Goal: Task Accomplishment & Management: Use online tool/utility

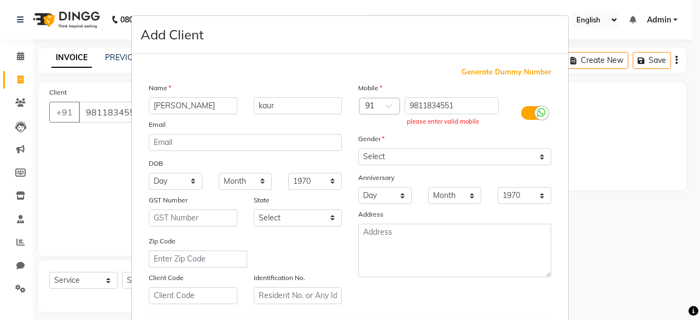
select select "7719"
select select "service"
select select "female"
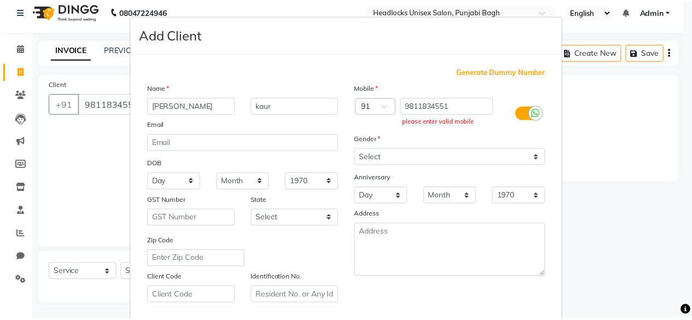
scroll to position [183, 0]
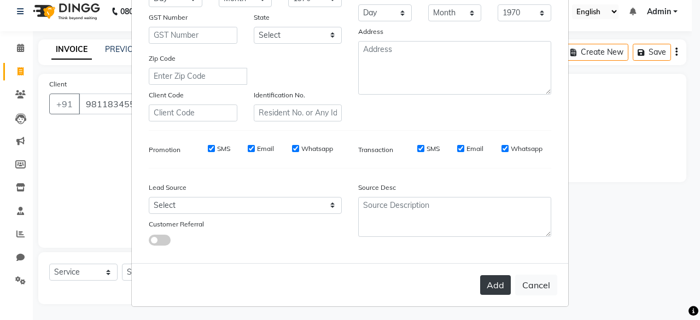
click at [497, 286] on button "Add" at bounding box center [495, 285] width 31 height 20
click at [528, 283] on button "Cancel" at bounding box center [536, 285] width 42 height 21
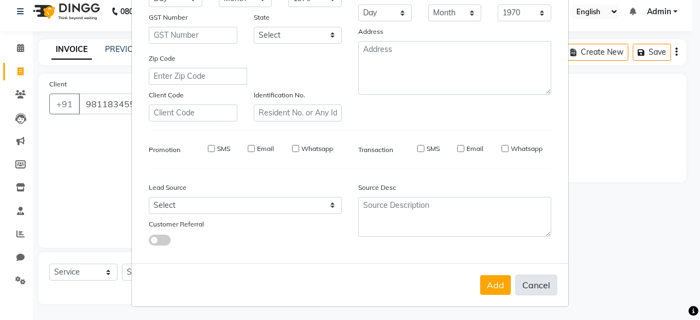
select select
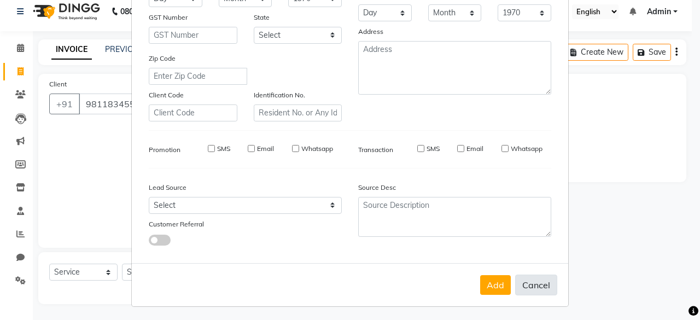
select select
checkbox input "false"
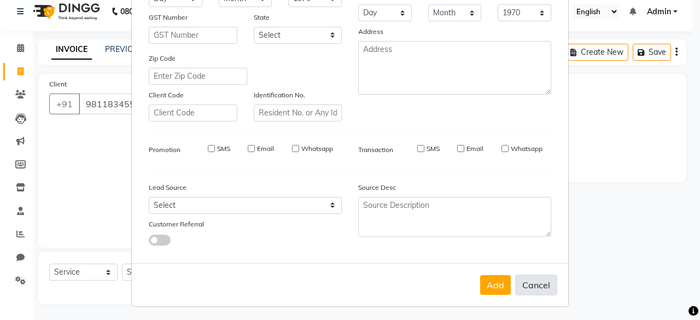
checkbox input "false"
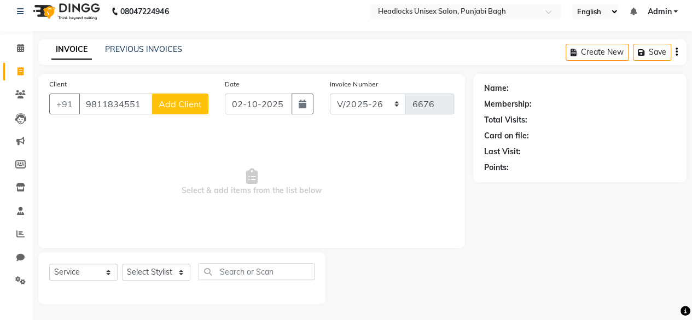
click at [499, 74] on div "Name: Membership: Total Visits: Card on file: Last Visit: Points:" at bounding box center [579, 128] width 213 height 108
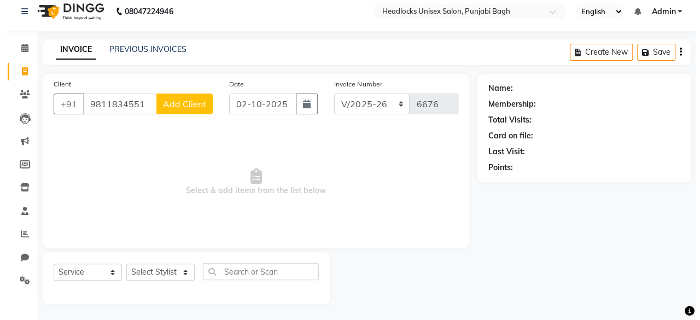
scroll to position [0, 0]
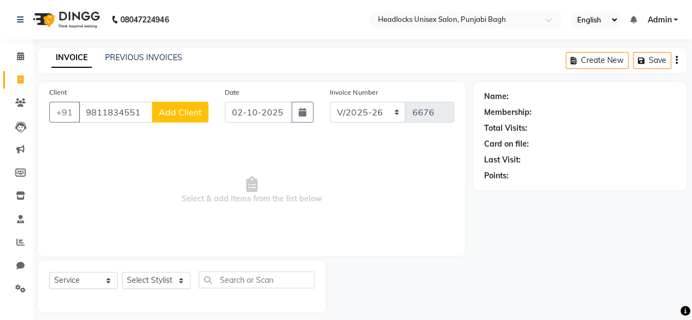
click at [135, 148] on span "Select & add items from the list below" at bounding box center [251, 190] width 405 height 109
click at [75, 148] on span "Select & add items from the list below" at bounding box center [251, 190] width 405 height 109
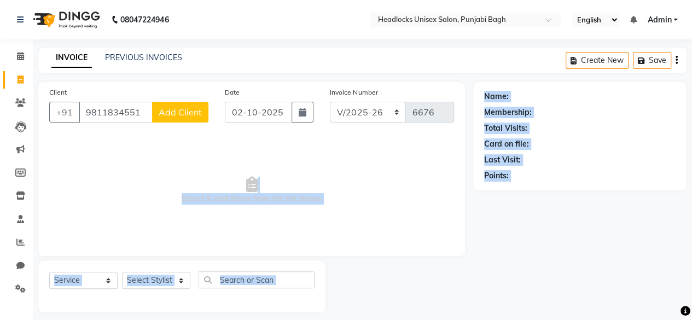
drag, startPoint x: 75, startPoint y: 148, endPoint x: 479, endPoint y: 230, distance: 412.5
click at [479, 230] on div "Client +91 9811834551 Add Client Date 02-10-2025 Invoice Number csh/2025-26 V/2…" at bounding box center [362, 197] width 664 height 230
click at [479, 230] on div "Name: Membership: Total Visits: Card on file: Last Visit: Points:" at bounding box center [583, 197] width 221 height 230
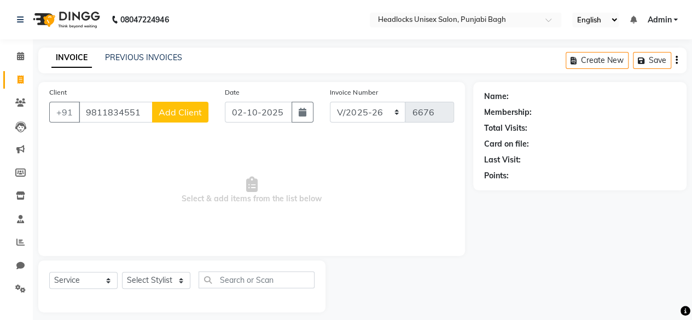
click at [479, 230] on div "Name: Membership: Total Visits: Card on file: Last Visit: Points:" at bounding box center [583, 197] width 221 height 230
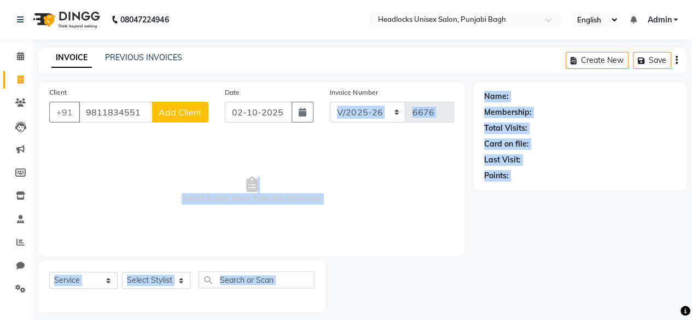
drag, startPoint x: 479, startPoint y: 230, endPoint x: 463, endPoint y: 106, distance: 125.8
click at [463, 106] on div "Client +91 9811834551 Add Client Date 02-10-2025 Invoice Number csh/2025-26 V/2…" at bounding box center [362, 197] width 664 height 230
click at [463, 106] on div "Client +91 9811834551 Add Client Date 02-10-2025 Invoice Number csh/2025-26 V/2…" at bounding box center [251, 169] width 427 height 174
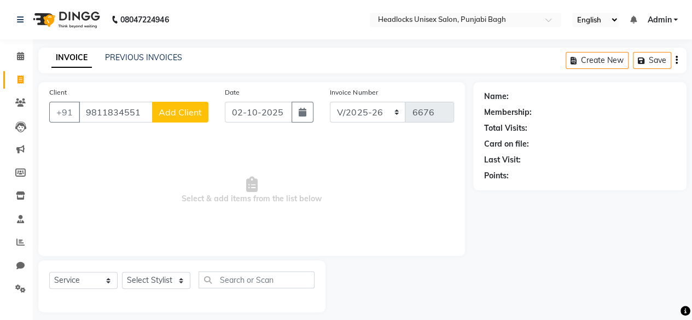
click at [463, 106] on div "Client +91 9811834551 Add Client Date 02-10-2025 Invoice Number csh/2025-26 V/2…" at bounding box center [251, 169] width 427 height 174
click at [462, 101] on div "Client +91 9811834551 Add Client Date 02-10-2025 Invoice Number csh/2025-26 V/2…" at bounding box center [251, 169] width 427 height 174
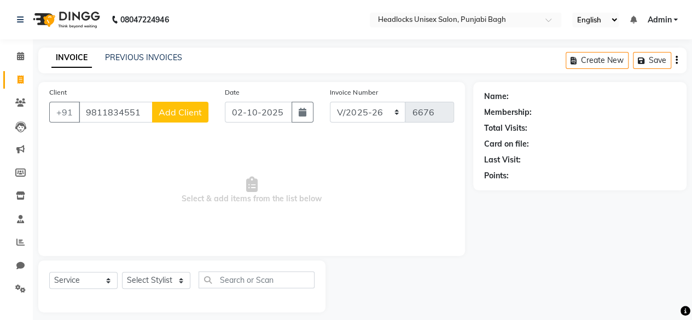
click at [460, 101] on div "Invoice Number csh/2025-26 V/2025 V/2025-26 6676" at bounding box center [392, 108] width 141 height 45
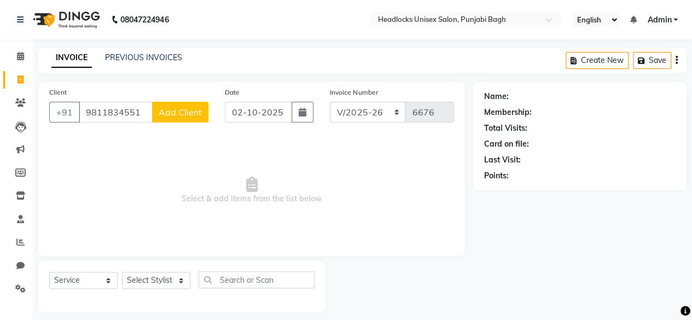
click at [460, 101] on div "Invoice Number csh/2025-26 V/2025 V/2025-26 6676" at bounding box center [392, 108] width 141 height 45
drag, startPoint x: 460, startPoint y: 101, endPoint x: 446, endPoint y: 87, distance: 20.1
click at [446, 87] on div "Invoice Number csh/2025-26 V/2025 V/2025-26 6676" at bounding box center [392, 108] width 141 height 45
click at [366, 278] on div at bounding box center [399, 286] width 148 height 52
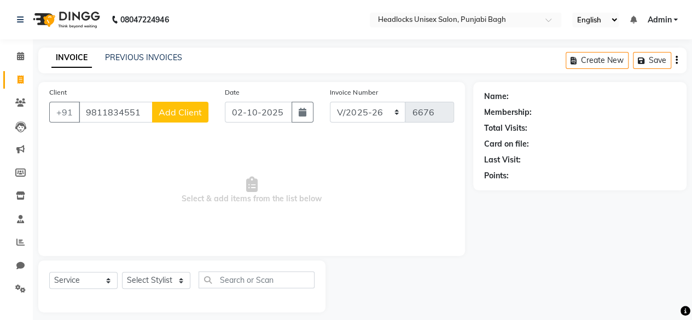
click at [366, 278] on div at bounding box center [399, 286] width 148 height 52
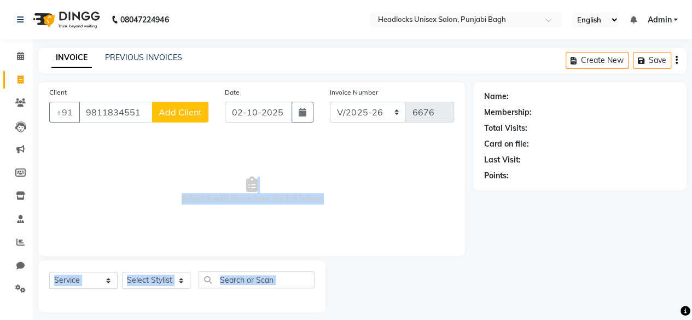
drag, startPoint x: 366, startPoint y: 278, endPoint x: 91, endPoint y: 174, distance: 294.0
click at [91, 174] on div "Client +91 9811834551 Add Client Date 02-10-2025 Invoice Number csh/2025-26 V/2…" at bounding box center [251, 197] width 443 height 230
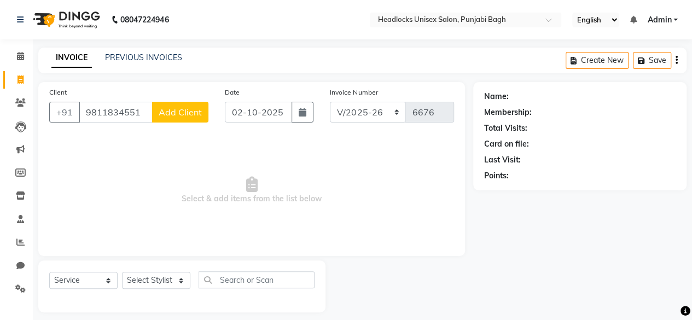
click at [91, 174] on span "Select & add items from the list below" at bounding box center [251, 190] width 405 height 109
click at [142, 114] on input "9811834551" at bounding box center [116, 112] width 74 height 21
type input "9"
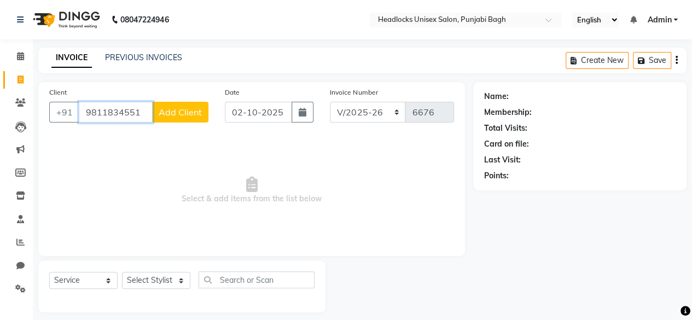
type input "9811834551"
click at [180, 115] on span "Add Client" at bounding box center [180, 112] width 43 height 11
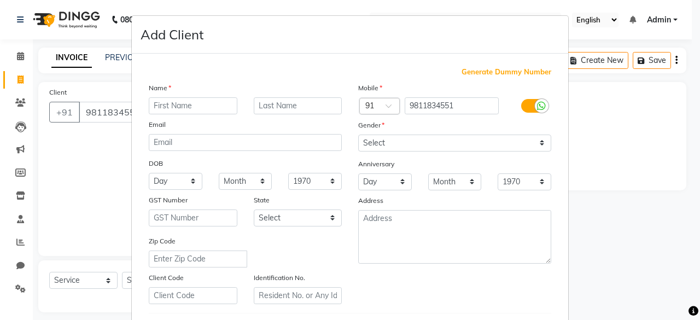
click at [182, 106] on input "text" at bounding box center [193, 105] width 89 height 17
type input "gurpreet"
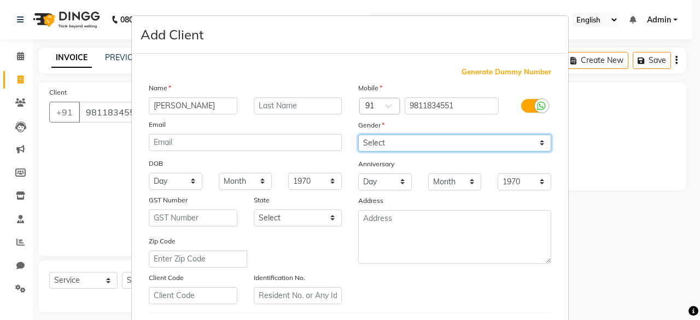
click at [423, 140] on select "Select Male Female Other Prefer Not To Say" at bounding box center [454, 143] width 193 height 17
select select "female"
click at [358, 135] on select "Select Male Female Other Prefer Not To Say" at bounding box center [454, 143] width 193 height 17
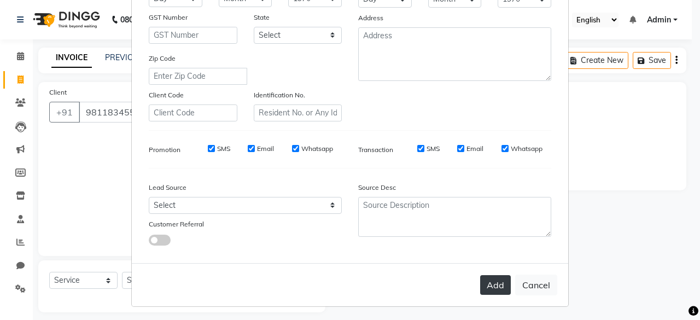
click at [490, 281] on button "Add" at bounding box center [495, 285] width 31 height 20
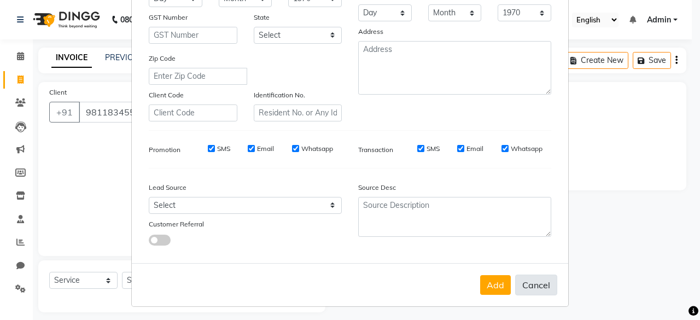
click at [537, 289] on button "Cancel" at bounding box center [536, 285] width 42 height 21
select select
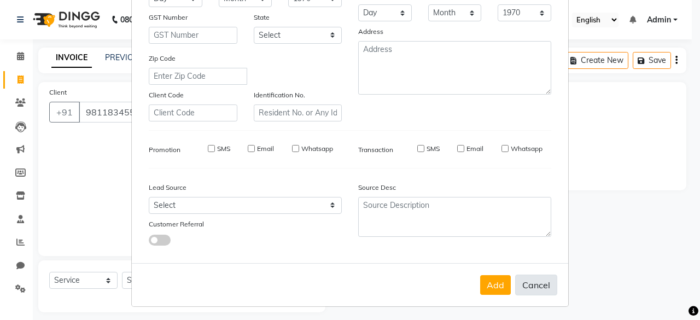
select select
checkbox input "false"
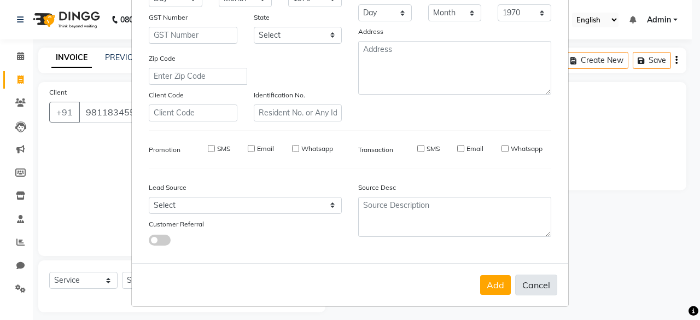
checkbox input "false"
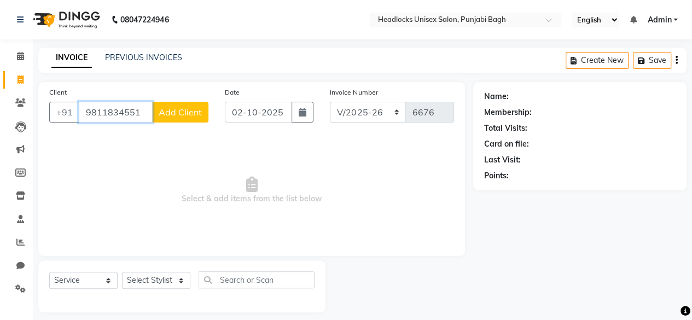
click at [149, 110] on input "9811834551" at bounding box center [116, 112] width 74 height 21
type input "9"
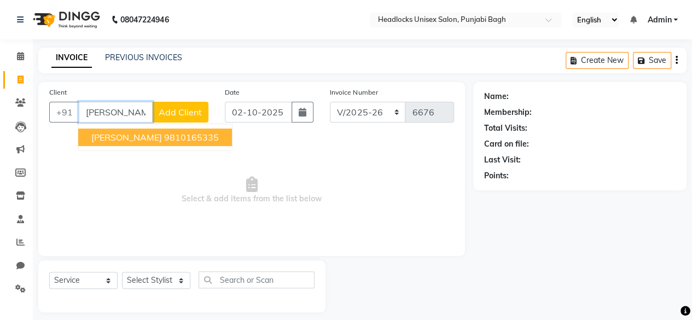
type input "gurpreet"
click at [195, 109] on span "Add Client" at bounding box center [180, 112] width 43 height 11
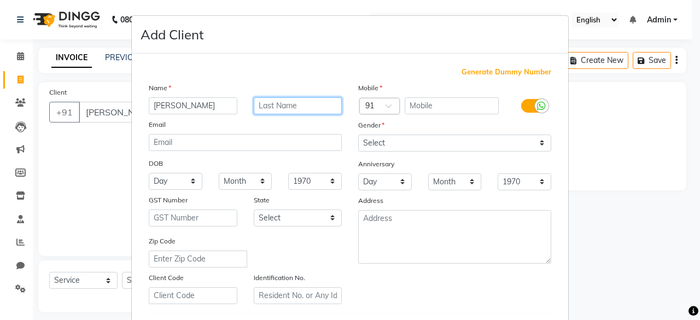
click at [294, 108] on input "text" at bounding box center [298, 105] width 89 height 17
type input "kaur"
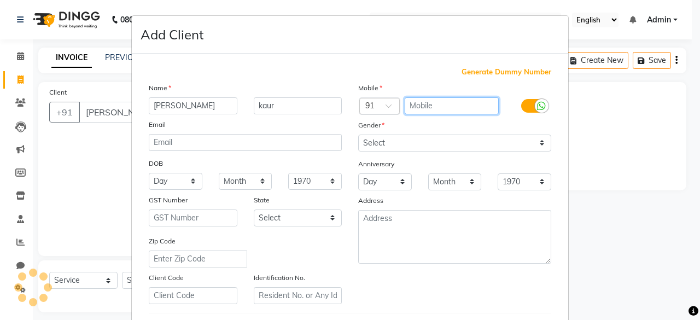
click at [463, 103] on input "text" at bounding box center [452, 105] width 95 height 17
click at [463, 103] on input "9811" at bounding box center [452, 105] width 95 height 17
click at [437, 106] on input "9811" at bounding box center [452, 105] width 95 height 17
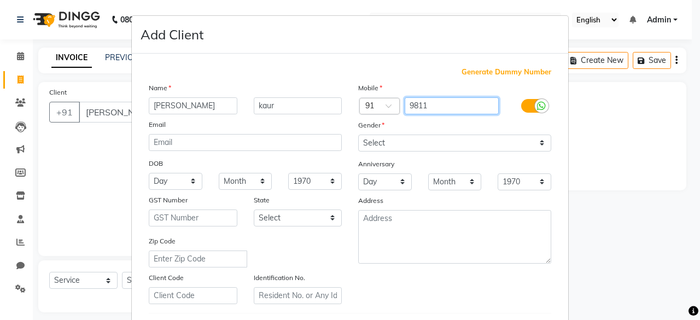
click at [437, 106] on input "9811" at bounding box center [452, 105] width 95 height 17
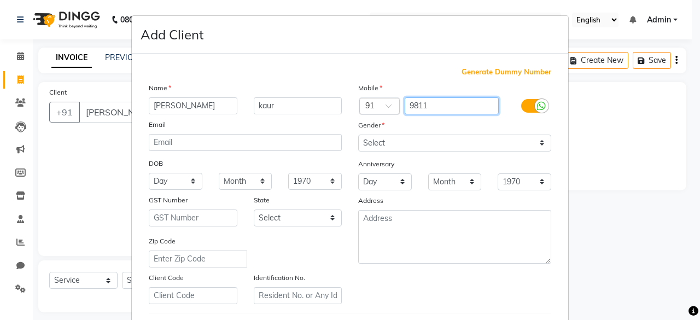
click at [437, 106] on input "9811" at bounding box center [452, 105] width 95 height 17
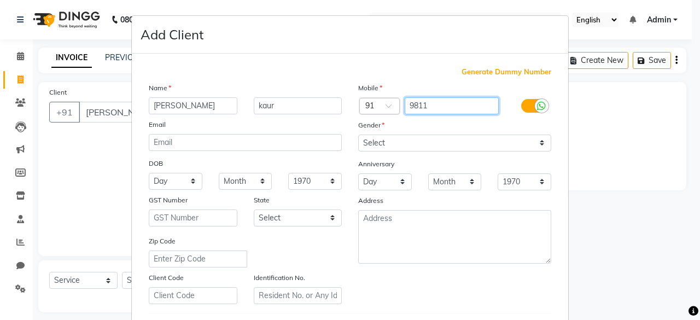
click at [437, 106] on input "9811" at bounding box center [452, 105] width 95 height 17
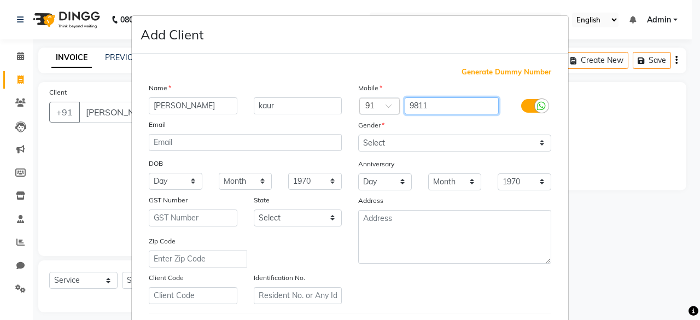
click at [463, 103] on input "9811" at bounding box center [452, 105] width 95 height 17
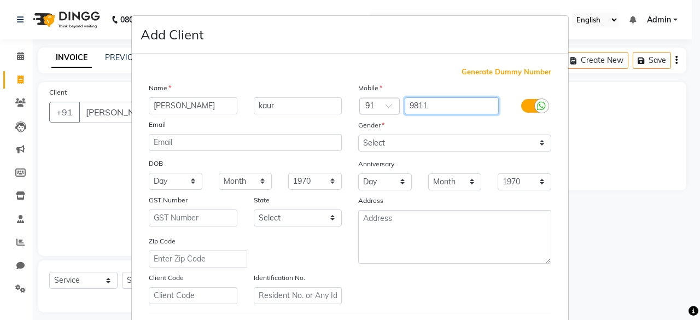
click at [463, 103] on input "9811" at bounding box center [452, 105] width 95 height 17
drag, startPoint x: 463, startPoint y: 103, endPoint x: 458, endPoint y: 84, distance: 19.8
click at [458, 84] on div "Mobile Country Code × 91 9811 Gender Select Male Female Other Prefer Not To Say…" at bounding box center [454, 193] width 209 height 222
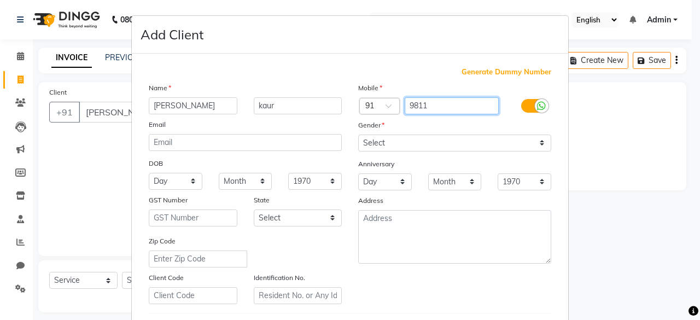
click at [458, 101] on input "9811" at bounding box center [452, 105] width 95 height 17
drag, startPoint x: 458, startPoint y: 101, endPoint x: 451, endPoint y: 165, distance: 63.9
click at [451, 165] on div "Mobile Country Code × 91 9811 Gender Select Male Female Other Prefer Not To Say…" at bounding box center [454, 193] width 209 height 222
type input "9811"
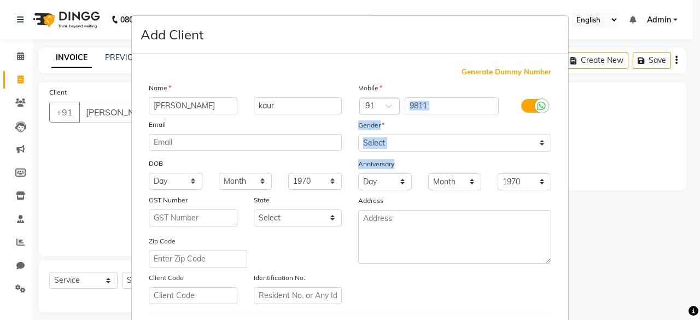
drag, startPoint x: 451, startPoint y: 165, endPoint x: 453, endPoint y: 104, distance: 60.2
click at [453, 104] on div "Mobile Country Code × 91 9811 Gender Select Male Female Other Prefer Not To Say…" at bounding box center [454, 193] width 209 height 222
click at [453, 104] on input "9811" at bounding box center [452, 105] width 95 height 17
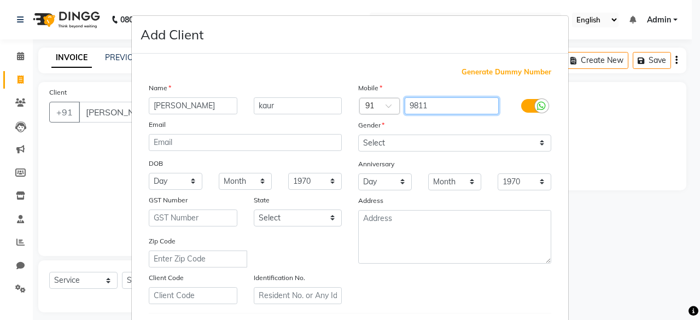
click at [453, 104] on input "9811" at bounding box center [452, 105] width 95 height 17
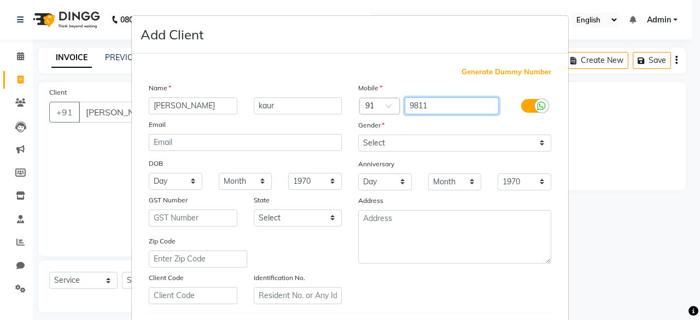
click at [453, 104] on input "9811" at bounding box center [452, 105] width 95 height 17
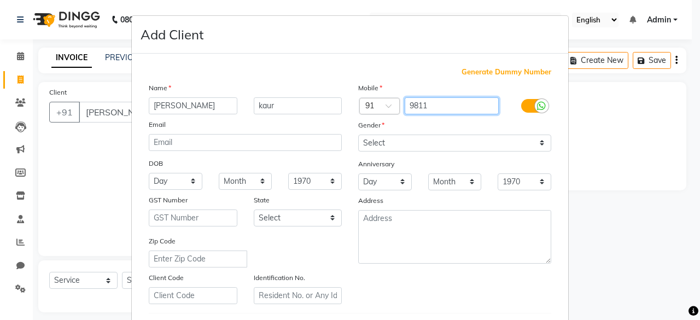
click at [453, 104] on input "9811" at bounding box center [452, 105] width 95 height 17
drag, startPoint x: 453, startPoint y: 104, endPoint x: 451, endPoint y: 92, distance: 12.3
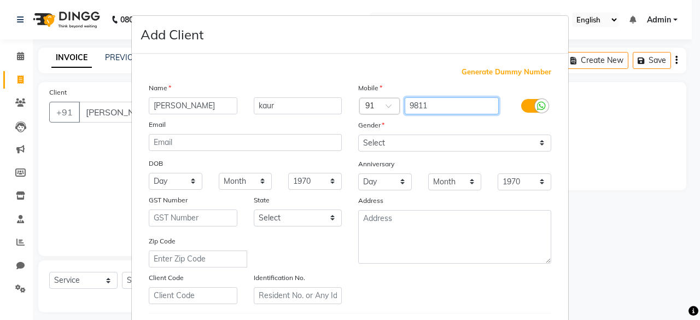
click at [451, 92] on div "Mobile Country Code × 91 9811 Gender Select Male Female Other Prefer Not To Say…" at bounding box center [454, 193] width 209 height 222
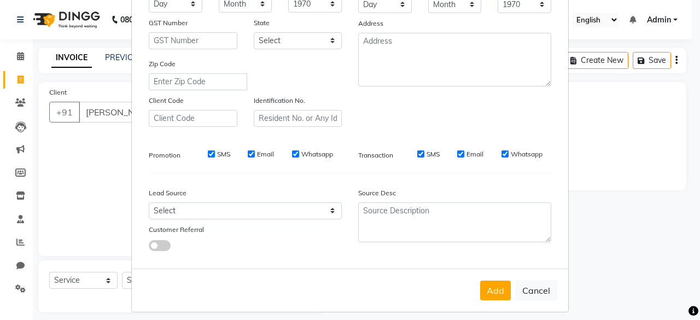
scroll to position [177, 0]
click at [276, 105] on div "Identification No." at bounding box center [298, 111] width 105 height 32
click at [440, 98] on div "Mobile Country Code × 91 9811 Gender Select Male Female Other Prefer Not To Say…" at bounding box center [454, 16] width 209 height 222
click at [437, 103] on div "Mobile Country Code × 91 9811 Gender Select Male Female Other Prefer Not To Say…" at bounding box center [454, 16] width 209 height 222
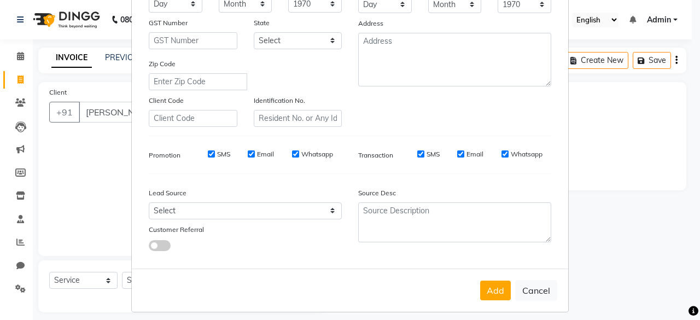
click at [437, 103] on div "Mobile Country Code × 91 9811 Gender Select Male Female Other Prefer Not To Say…" at bounding box center [454, 16] width 209 height 222
click at [491, 281] on button "Add" at bounding box center [495, 291] width 31 height 20
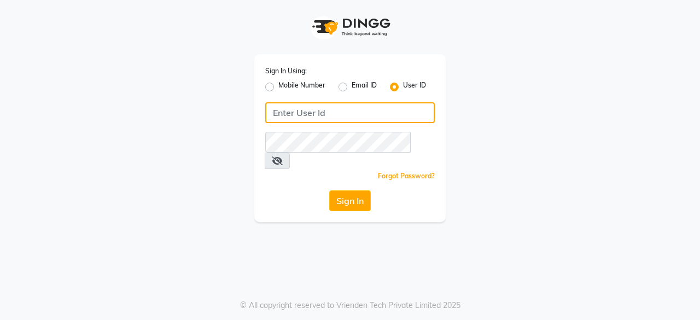
click at [337, 110] on input "Username" at bounding box center [350, 112] width 170 height 21
type input "headlockspb"
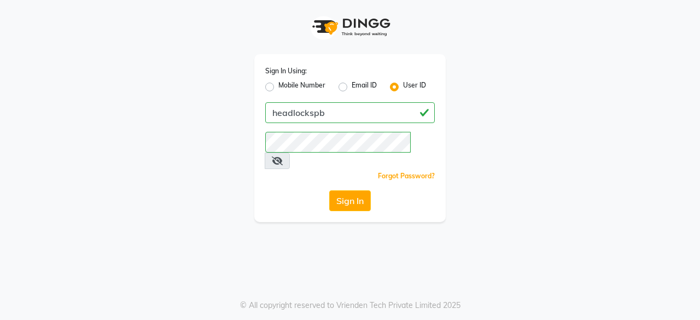
click at [300, 202] on div "Sign In Using: Mobile Number Email ID User ID headlockspb Remember me Forgot Pa…" at bounding box center [349, 138] width 191 height 168
click at [346, 190] on button "Sign In" at bounding box center [350, 200] width 42 height 21
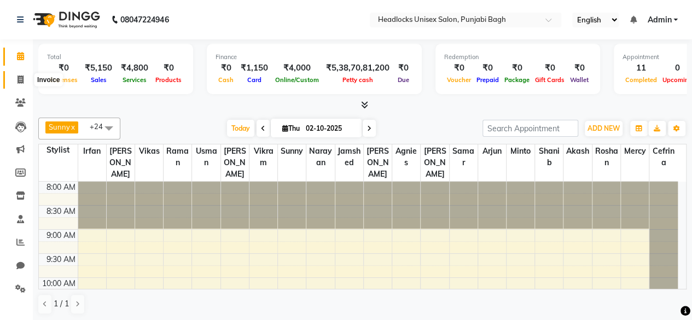
click at [21, 79] on icon at bounding box center [20, 79] width 6 height 8
select select "7719"
select select "service"
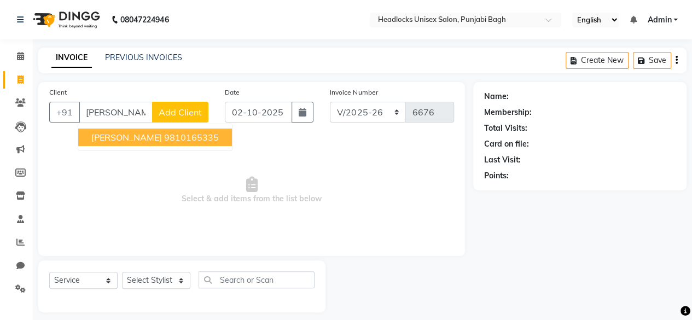
type input "gurpreet"
click at [192, 112] on span "Add Client" at bounding box center [180, 112] width 43 height 11
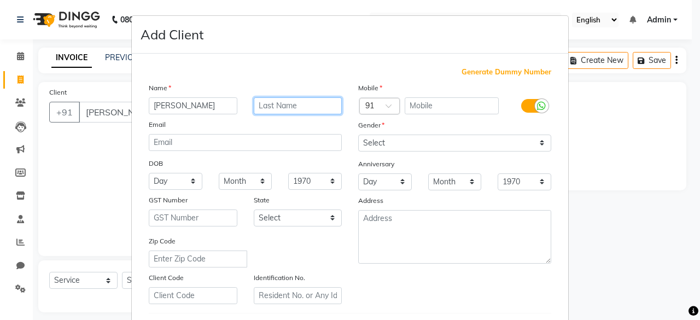
click at [326, 103] on input "text" at bounding box center [298, 105] width 89 height 17
type input "kaur"
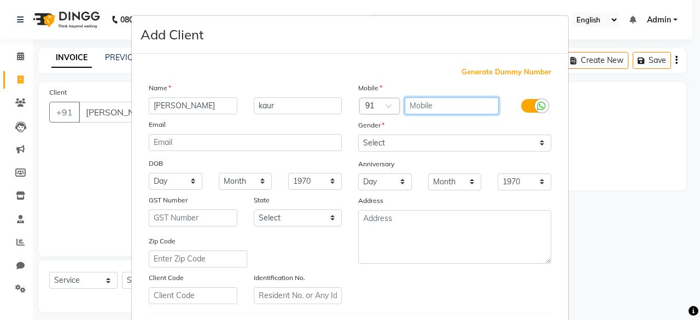
click at [448, 106] on input "text" at bounding box center [452, 105] width 95 height 17
type input "9811834551"
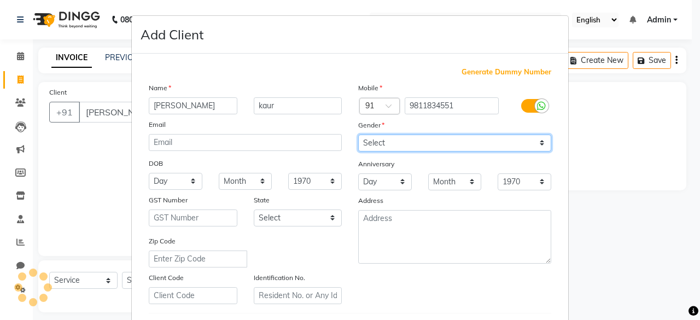
click at [474, 145] on select "Select Male Female Other Prefer Not To Say" at bounding box center [454, 143] width 193 height 17
select select "female"
click at [358, 135] on select "Select Male Female Other Prefer Not To Say" at bounding box center [454, 143] width 193 height 17
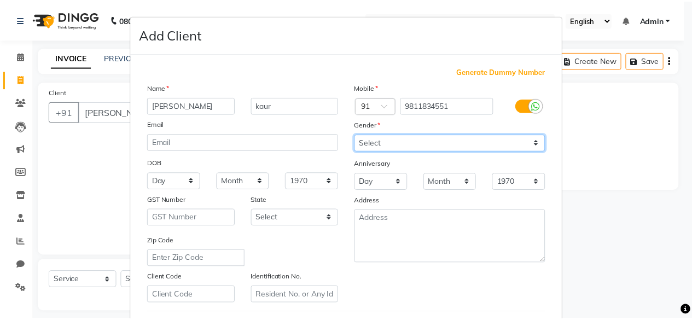
scroll to position [183, 0]
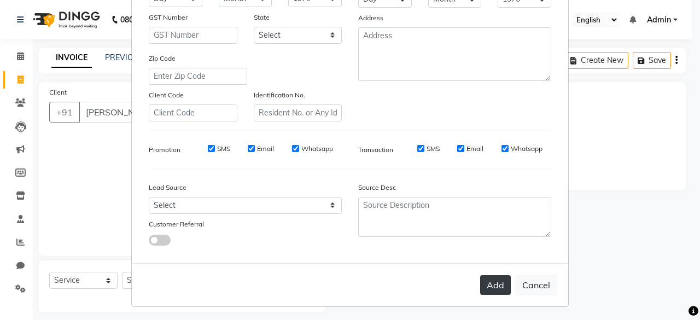
click at [502, 280] on button "Add" at bounding box center [495, 285] width 31 height 20
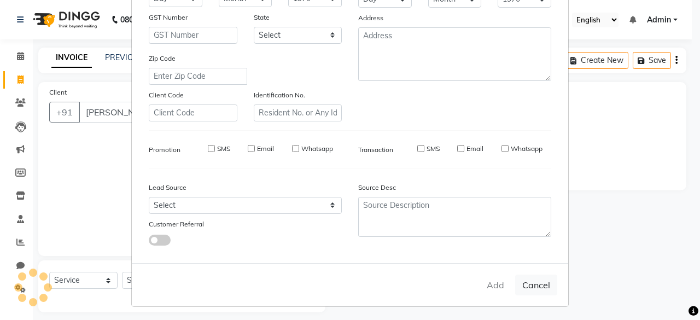
type input "9811834551"
select select
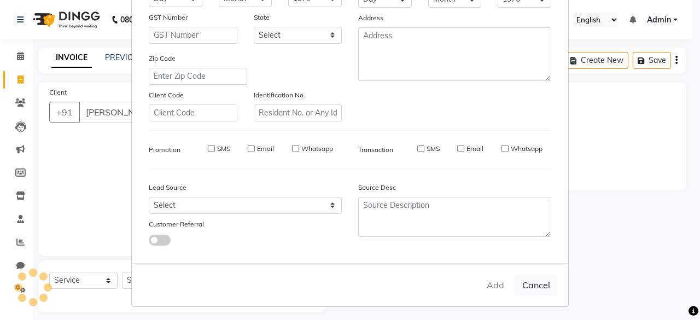
select select
checkbox input "false"
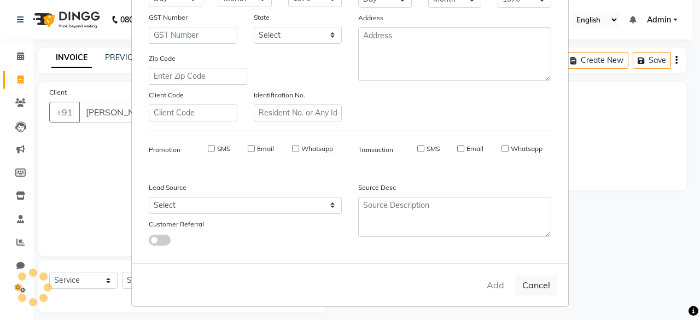
checkbox input "false"
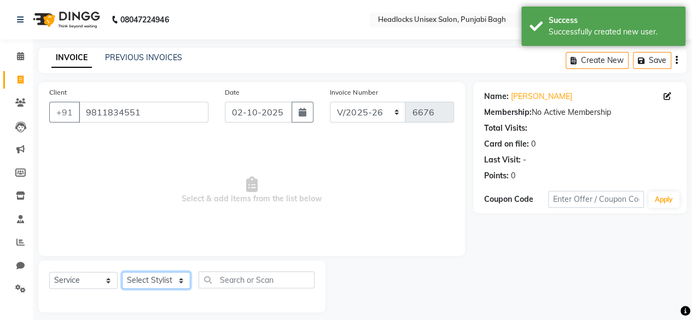
click at [179, 282] on select "Select Stylist ⁠Agnies ⁠Akash Arjun Ashi Cefrina Faizan Irfan Jamshed Jenny Jul…" at bounding box center [156, 280] width 68 height 17
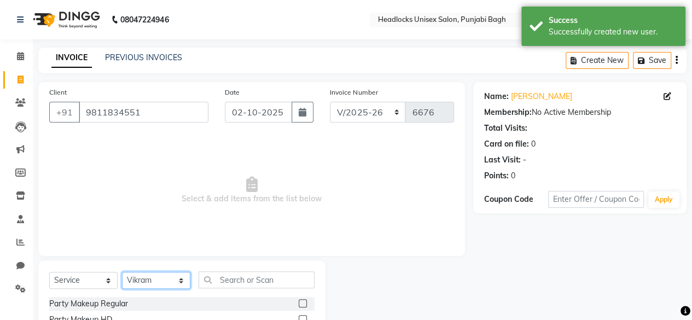
click at [179, 282] on select "Select Stylist ⁠Agnies ⁠Akash Arjun Ashi Cefrina Faizan Irfan Jamshed Jenny Jul…" at bounding box center [156, 280] width 68 height 17
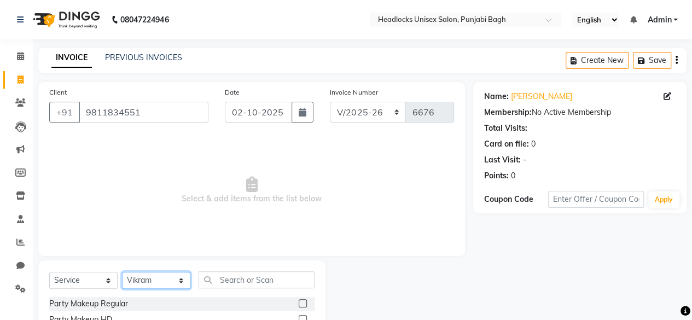
select select "69050"
click at [122, 272] on select "Select Stylist ⁠Agnies ⁠Akash Arjun Ashi Cefrina Faizan Irfan Jamshed Jenny Jul…" at bounding box center [156, 280] width 68 height 17
click at [287, 282] on input "text" at bounding box center [257, 279] width 116 height 17
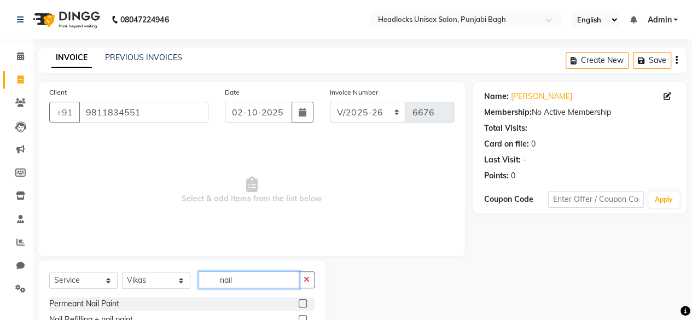
scroll to position [118, 0]
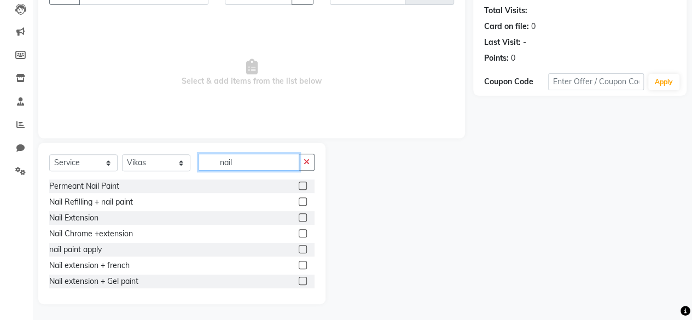
type input "nail"
click at [299, 233] on label at bounding box center [303, 233] width 8 height 8
click at [299, 233] on input "checkbox" at bounding box center [302, 233] width 7 height 7
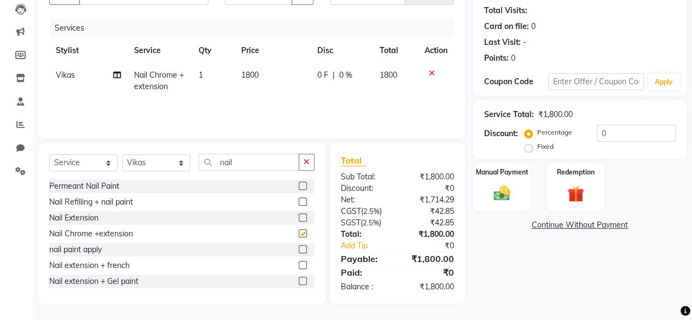
checkbox input "false"
click at [265, 74] on td "1800" at bounding box center [273, 81] width 76 height 36
select select "69050"
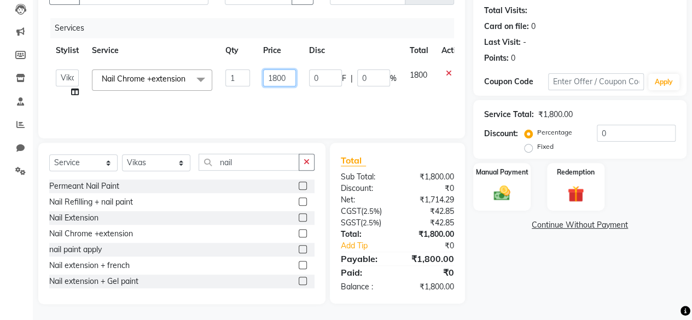
click at [289, 75] on input "1800" at bounding box center [279, 77] width 33 height 17
type input "1"
type input "2300"
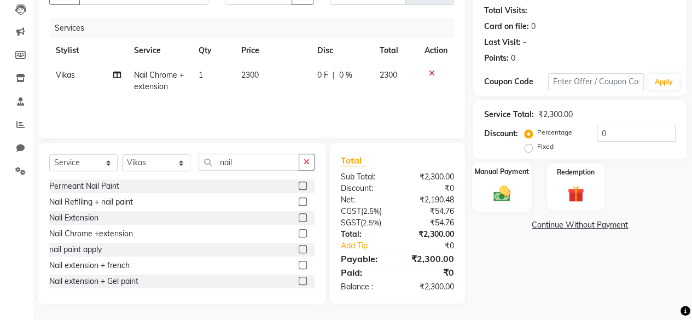
click at [486, 168] on label "Manual Payment" at bounding box center [502, 171] width 55 height 10
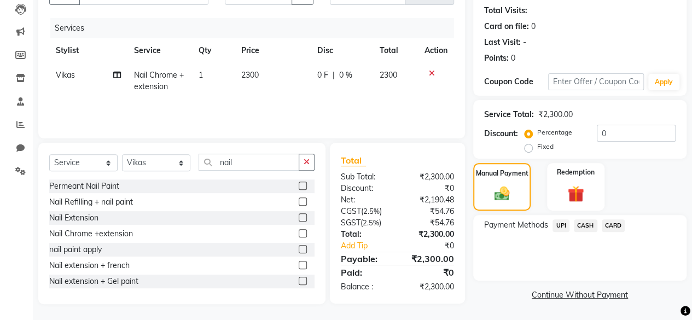
click at [560, 229] on span "UPI" at bounding box center [560, 225] width 17 height 13
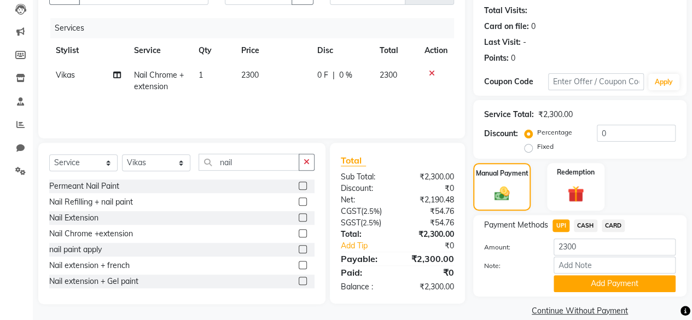
scroll to position [132, 0]
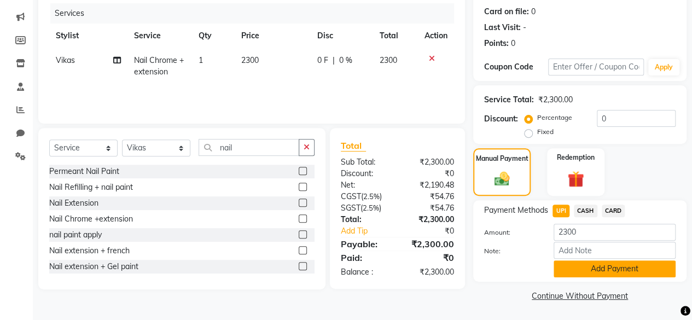
click at [592, 265] on button "Add Payment" at bounding box center [614, 268] width 122 height 17
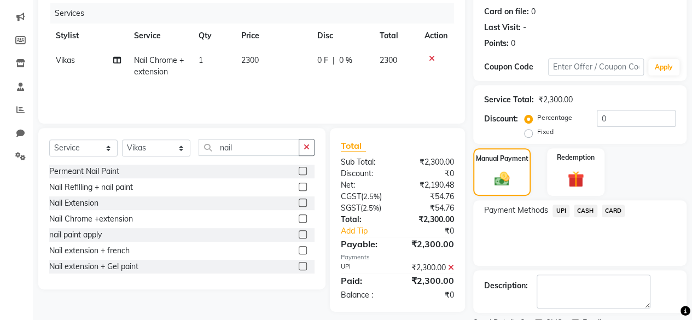
scroll to position [177, 0]
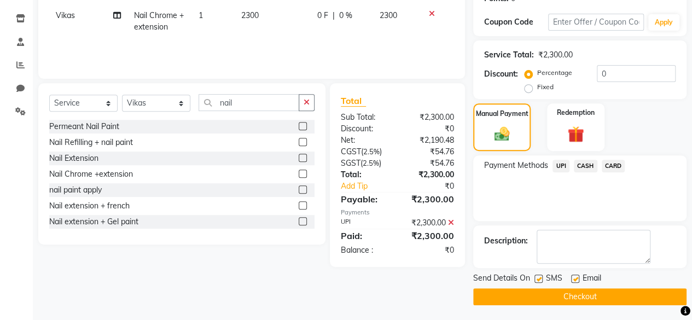
click at [570, 298] on button "Checkout" at bounding box center [579, 296] width 213 height 17
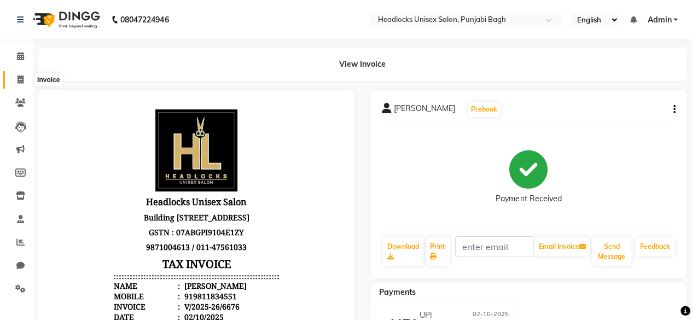
click at [20, 80] on icon at bounding box center [20, 79] width 6 height 8
select select "service"
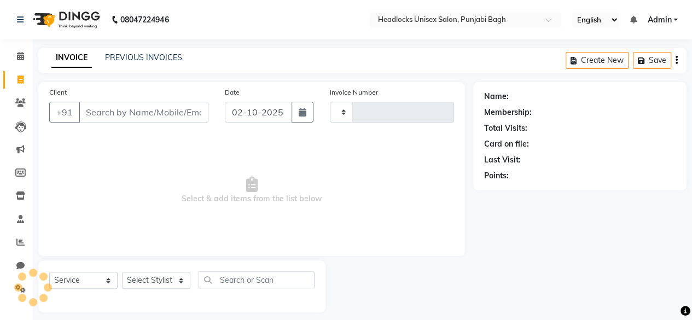
type input "6677"
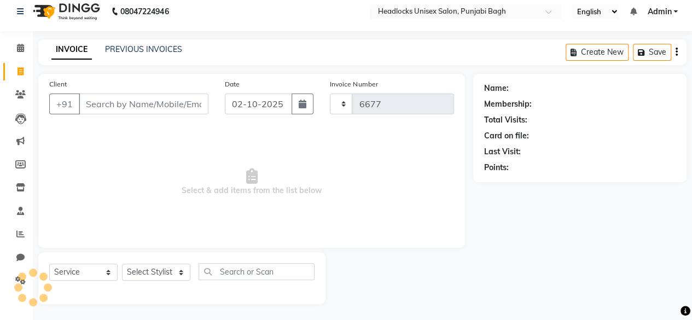
select select "7719"
click at [99, 103] on input "Client" at bounding box center [144, 104] width 130 height 21
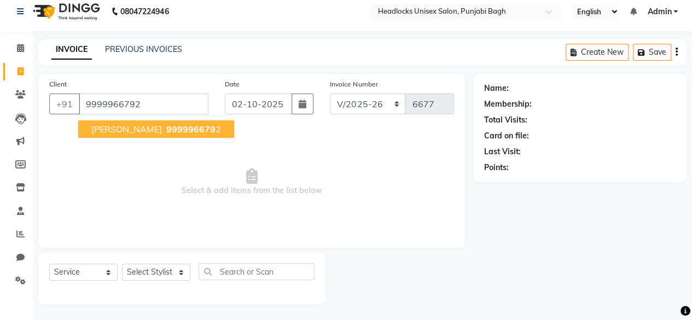
type input "9999966792"
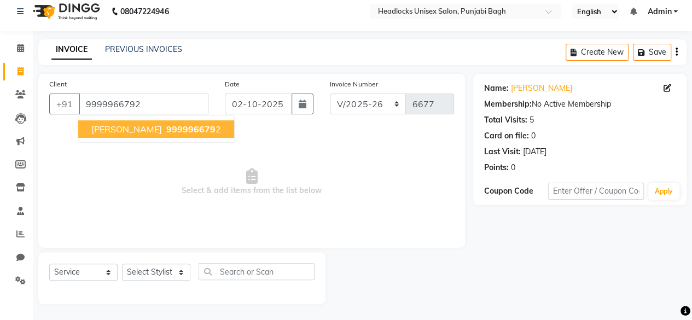
click at [164, 127] on ngb-highlight "999996679 2" at bounding box center [192, 129] width 57 height 11
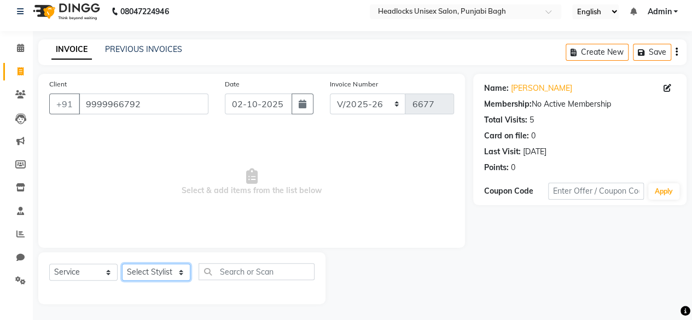
click at [184, 272] on select "Select Stylist ⁠Agnies ⁠Akash Arjun Ashi Cefrina Faizan Irfan Jamshed Jenny Jul…" at bounding box center [156, 272] width 68 height 17
select select "69052"
click at [122, 264] on select "Select Stylist ⁠Agnies ⁠Akash Arjun Ashi Cefrina Faizan Irfan Jamshed Jenny Jul…" at bounding box center [156, 272] width 68 height 17
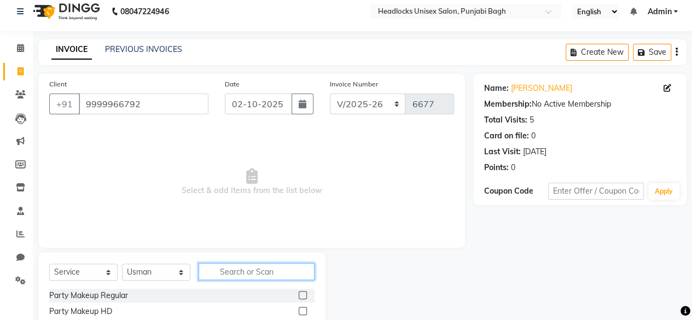
click at [235, 273] on input "text" at bounding box center [257, 271] width 116 height 17
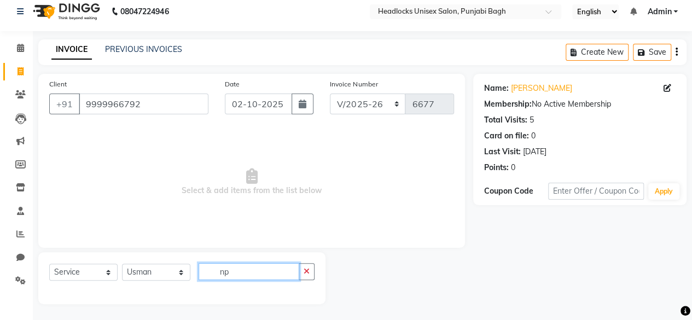
type input "n"
type input "plas"
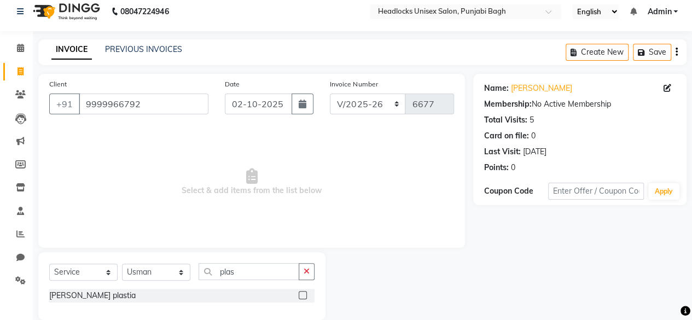
click at [304, 291] on label at bounding box center [303, 295] width 8 height 8
click at [304, 292] on input "checkbox" at bounding box center [302, 295] width 7 height 7
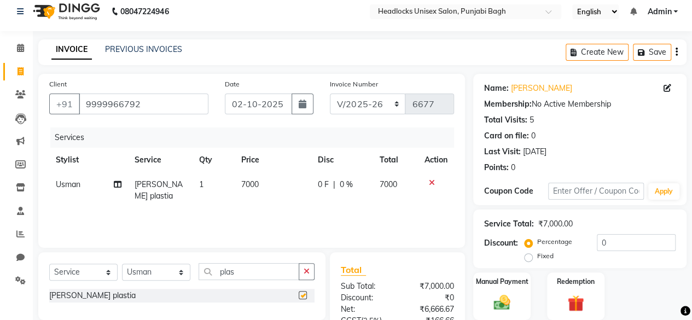
checkbox input "false"
click at [178, 271] on select "Select Stylist ⁠Agnies ⁠Akash Arjun Ashi Cefrina Faizan Irfan Jamshed Jenny Jul…" at bounding box center [156, 272] width 68 height 17
select select "69051"
click at [122, 264] on select "Select Stylist ⁠Agnies ⁠Akash Arjun Ashi Cefrina Faizan Irfan Jamshed Jenny Jul…" at bounding box center [156, 272] width 68 height 17
click at [311, 268] on button "button" at bounding box center [307, 271] width 16 height 17
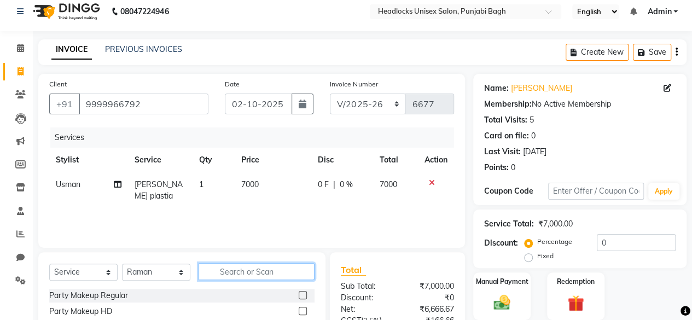
click at [265, 275] on input "text" at bounding box center [257, 271] width 116 height 17
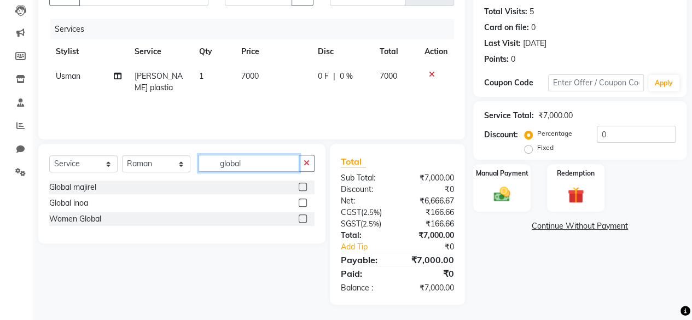
scroll to position [112, 0]
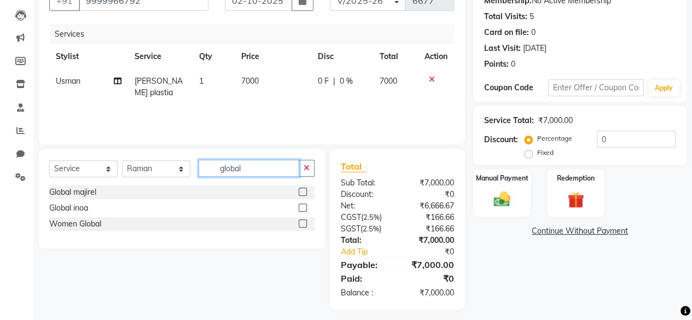
type input "global"
click at [302, 223] on label at bounding box center [303, 223] width 8 height 8
click at [302, 223] on input "checkbox" at bounding box center [302, 223] width 7 height 7
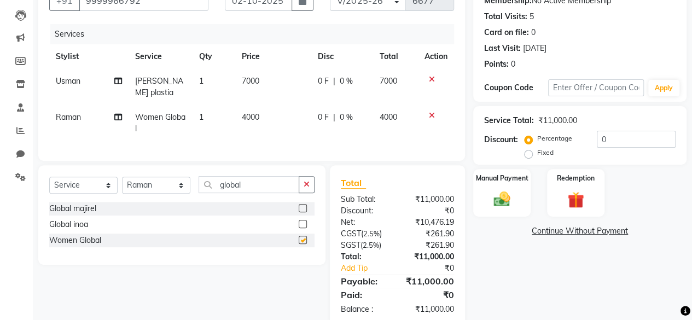
checkbox input "false"
click at [180, 182] on select "Select Stylist ⁠Agnies ⁠Akash Arjun Ashi Cefrina Faizan Irfan Jamshed Jenny Jul…" at bounding box center [156, 185] width 68 height 17
select select "69080"
click at [122, 177] on select "Select Stylist ⁠Agnies ⁠Akash Arjun Ashi Cefrina Faizan Irfan Jamshed Jenny Jul…" at bounding box center [156, 185] width 68 height 17
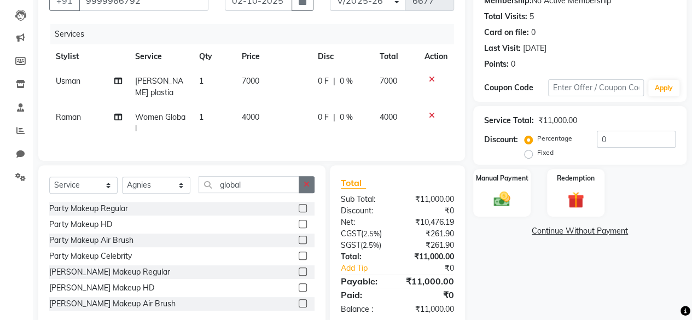
click at [305, 180] on icon "button" at bounding box center [307, 184] width 6 height 8
click at [272, 183] on input "text" at bounding box center [257, 184] width 116 height 17
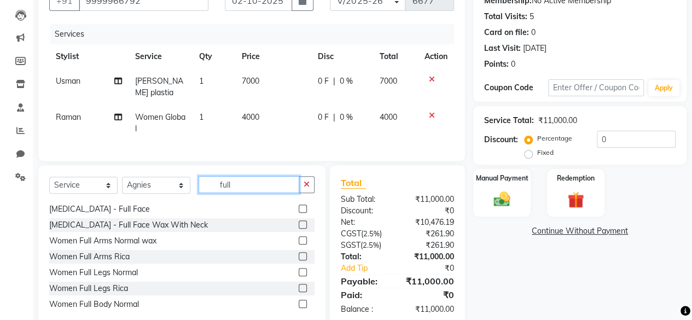
scroll to position [104, 0]
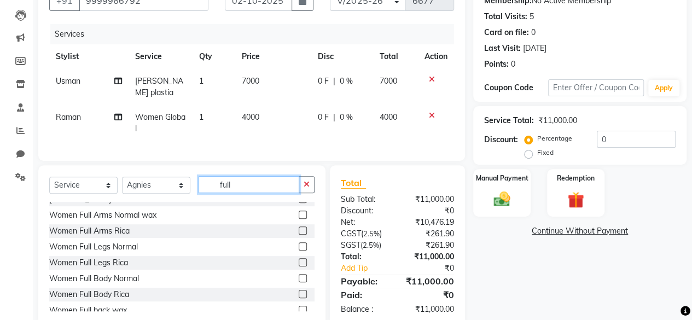
type input "full"
click at [299, 213] on label at bounding box center [303, 215] width 8 height 8
click at [299, 213] on input "checkbox" at bounding box center [302, 215] width 7 height 7
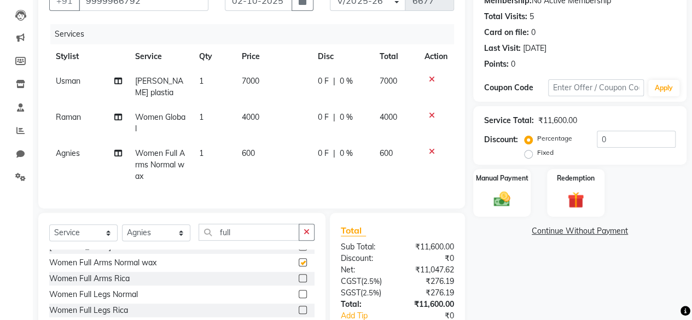
checkbox input "false"
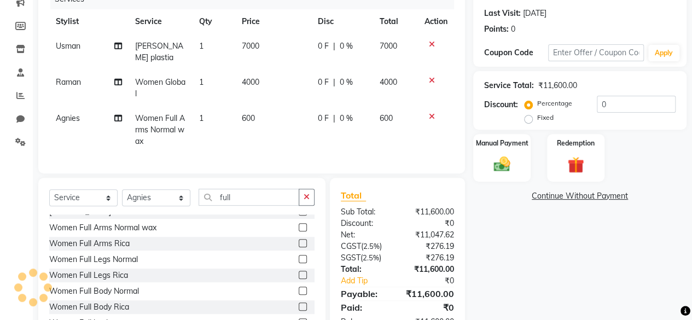
scroll to position [240, 0]
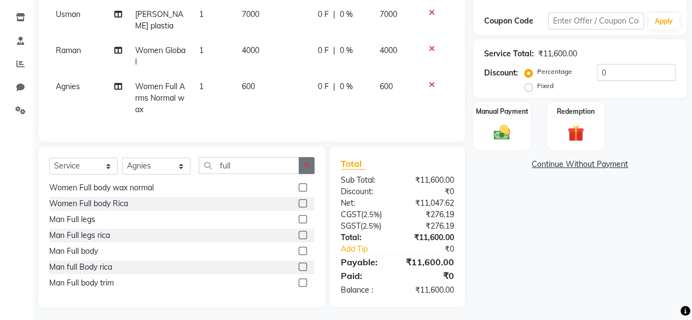
click at [306, 162] on icon "button" at bounding box center [307, 165] width 6 height 8
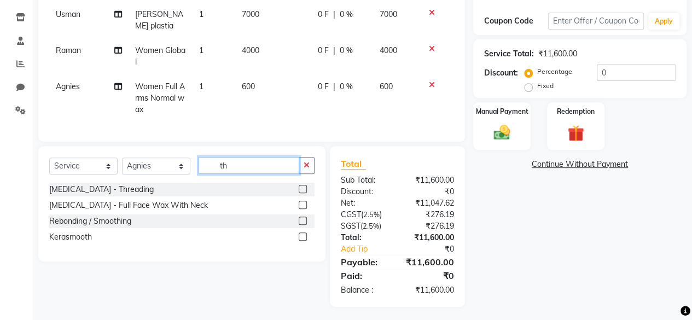
scroll to position [0, 0]
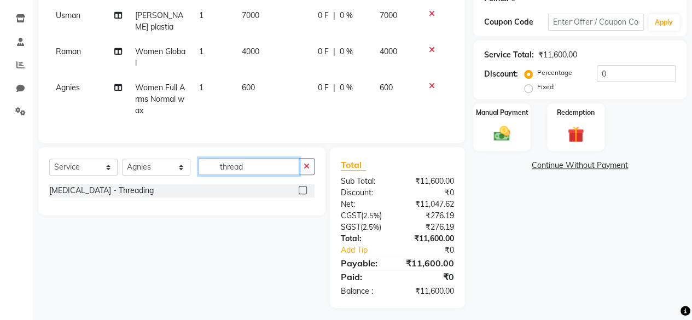
type input "thread"
click at [301, 186] on label at bounding box center [303, 190] width 8 height 8
click at [301, 187] on input "checkbox" at bounding box center [302, 190] width 7 height 7
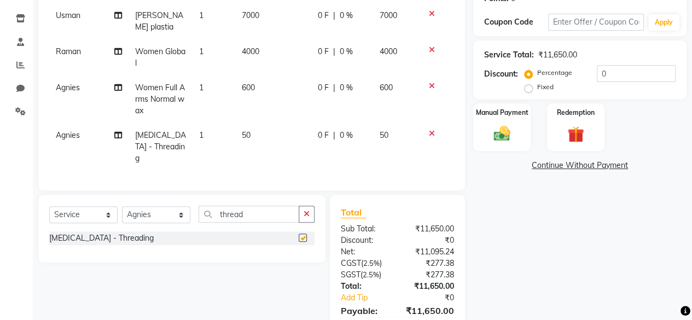
checkbox input "false"
click at [176, 206] on select "Select Stylist ⁠Agnies ⁠Akash Arjun Ashi Cefrina Faizan Irfan Jamshed Jenny Jul…" at bounding box center [156, 214] width 68 height 17
select select "69052"
click at [122, 206] on select "Select Stylist ⁠Agnies ⁠Akash Arjun Ashi Cefrina Faizan Irfan Jamshed Jenny Jul…" at bounding box center [156, 214] width 68 height 17
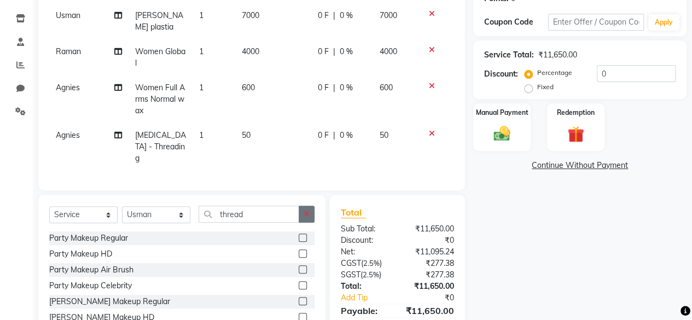
click at [304, 206] on button "button" at bounding box center [307, 214] width 16 height 17
click at [281, 206] on input "text" at bounding box center [257, 214] width 116 height 17
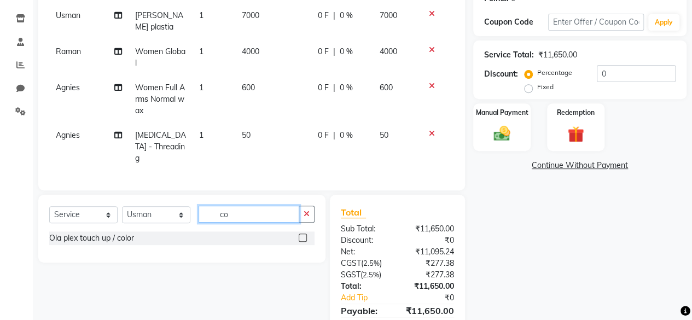
type input "c"
type input "global"
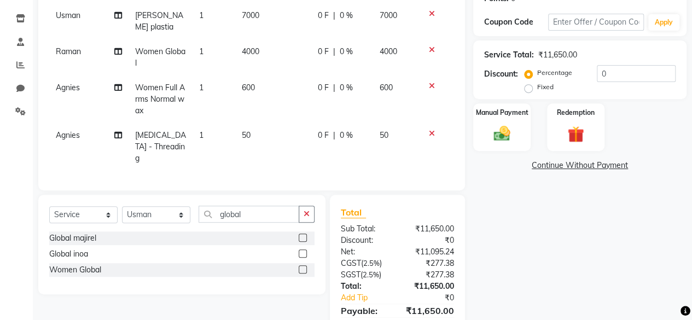
click at [302, 265] on label at bounding box center [303, 269] width 8 height 8
click at [302, 266] on input "checkbox" at bounding box center [302, 269] width 7 height 7
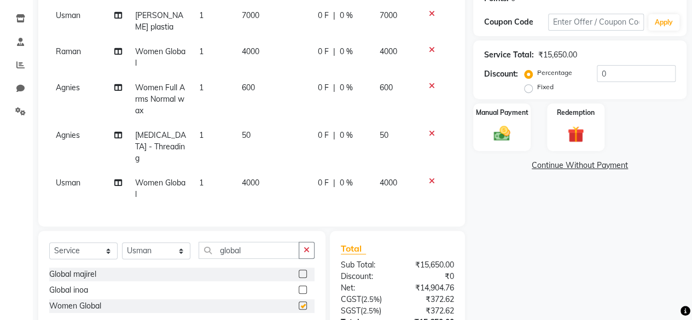
checkbox input "false"
drag, startPoint x: 255, startPoint y: 160, endPoint x: 262, endPoint y: 160, distance: 6.6
click at [262, 171] on td "4000" at bounding box center [273, 189] width 76 height 36
select select "69052"
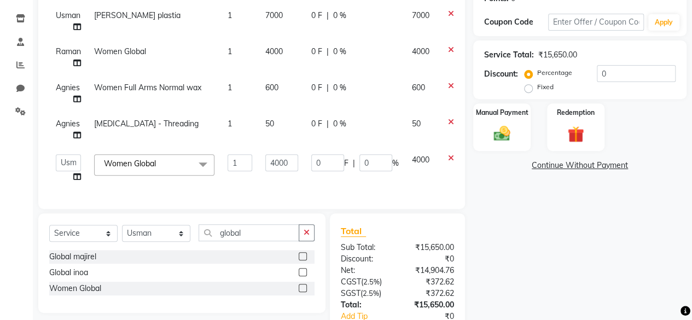
click at [262, 160] on td "4000" at bounding box center [282, 169] width 46 height 42
click at [291, 162] on input "4000" at bounding box center [281, 162] width 33 height 17
type input "4"
type input "3900"
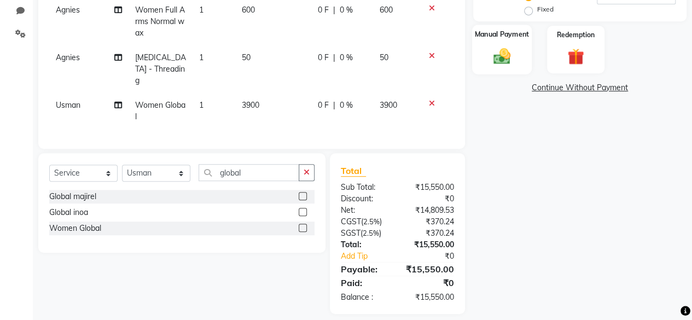
scroll to position [249, 0]
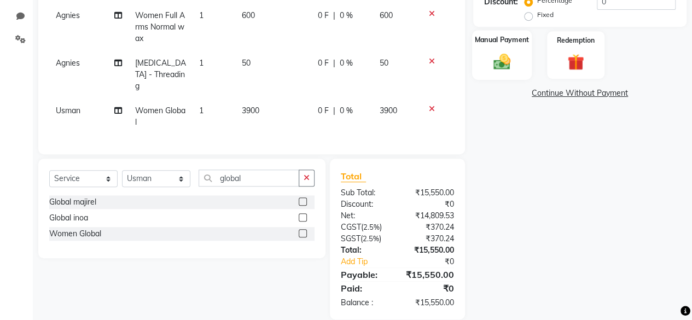
click at [488, 55] on img at bounding box center [502, 61] width 28 height 20
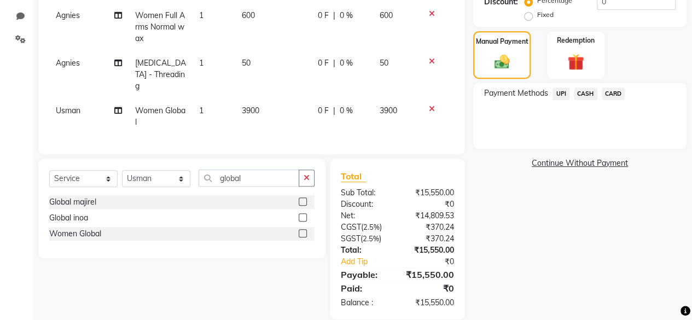
click at [612, 95] on span "CARD" at bounding box center [614, 93] width 24 height 13
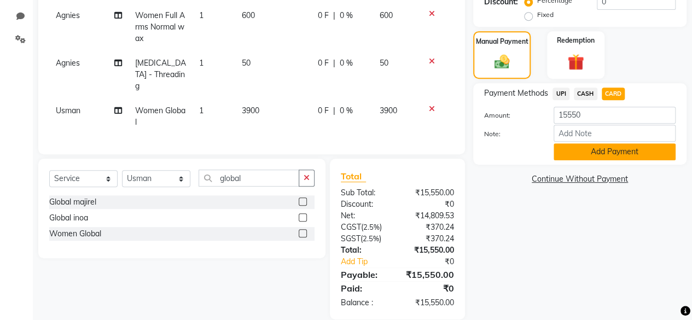
click at [590, 148] on button "Add Payment" at bounding box center [614, 151] width 122 height 17
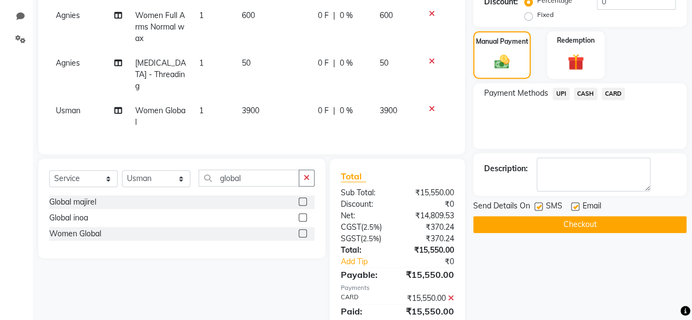
scroll to position [284, 0]
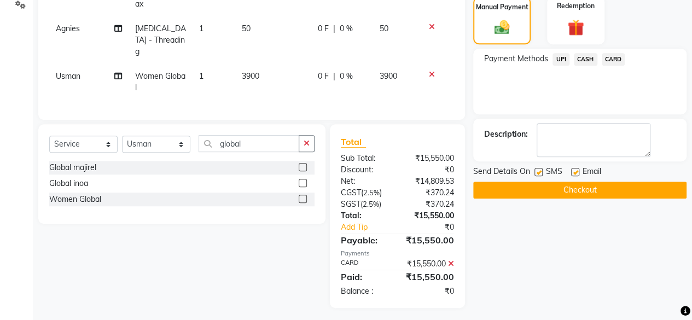
click at [538, 171] on label at bounding box center [538, 172] width 8 height 8
click at [538, 171] on input "checkbox" at bounding box center [537, 172] width 7 height 7
checkbox input "false"
click at [571, 174] on div at bounding box center [574, 173] width 7 height 11
click at [575, 171] on label at bounding box center [575, 172] width 8 height 8
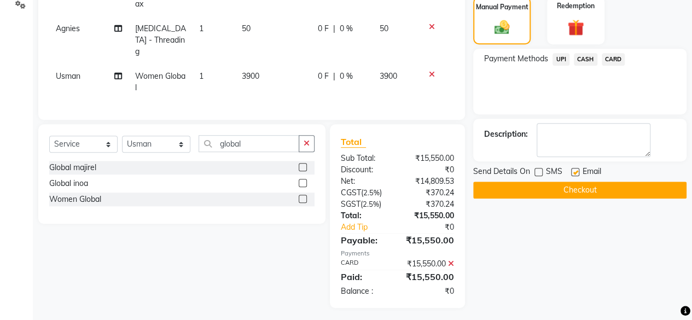
click at [575, 171] on input "checkbox" at bounding box center [574, 172] width 7 height 7
checkbox input "false"
click at [589, 189] on button "Checkout" at bounding box center [579, 190] width 213 height 17
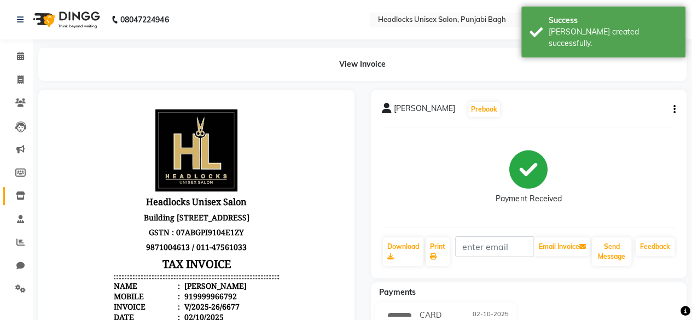
click at [20, 197] on icon at bounding box center [20, 195] width 9 height 8
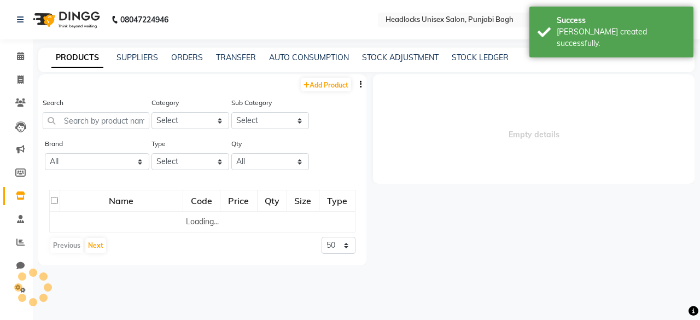
select select
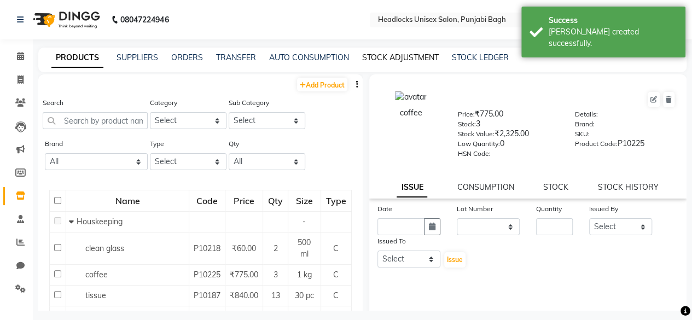
click at [392, 53] on link "STOCK ADJUSTMENT" at bounding box center [400, 57] width 77 height 10
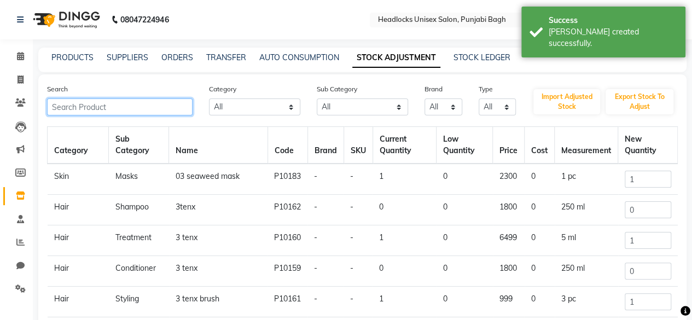
click at [127, 110] on input "text" at bounding box center [119, 106] width 145 height 17
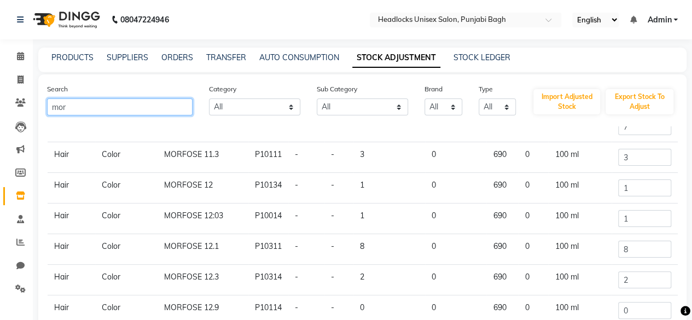
scroll to position [168, 0]
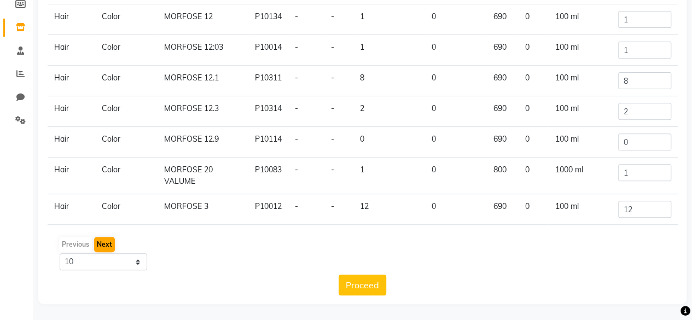
type input "mor"
click at [107, 242] on button "Next" at bounding box center [104, 244] width 21 height 15
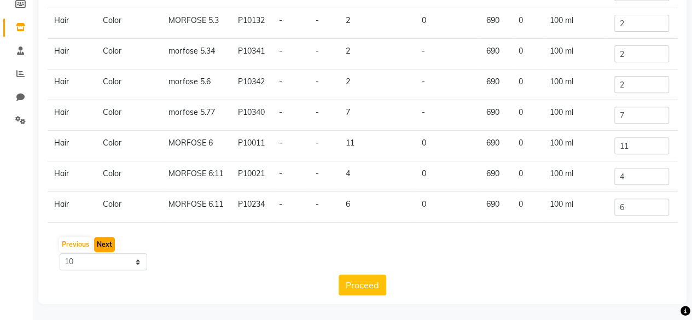
scroll to position [66, 0]
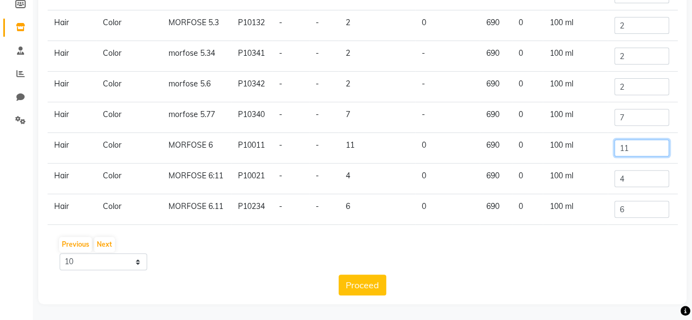
click at [622, 146] on input "11" at bounding box center [641, 147] width 55 height 17
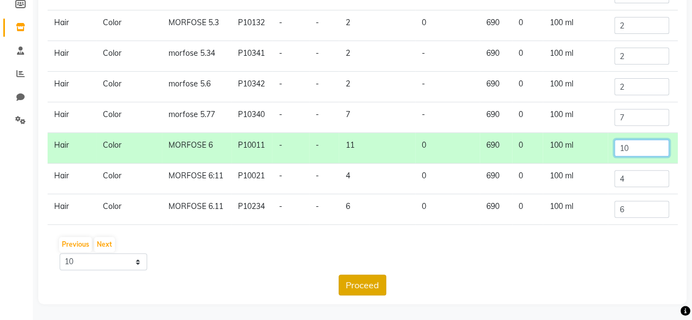
type input "10"
click at [354, 284] on button "Proceed" at bounding box center [363, 285] width 48 height 21
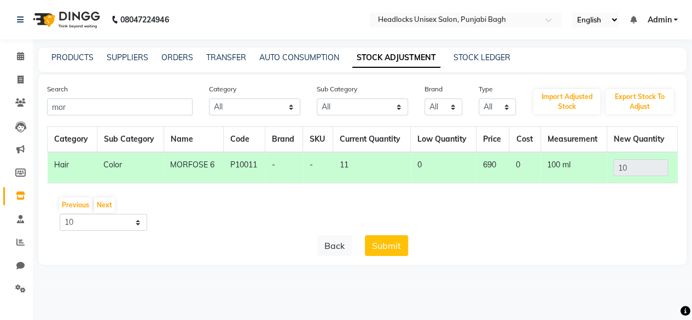
scroll to position [0, 0]
click at [382, 242] on button "Submit" at bounding box center [390, 245] width 43 height 21
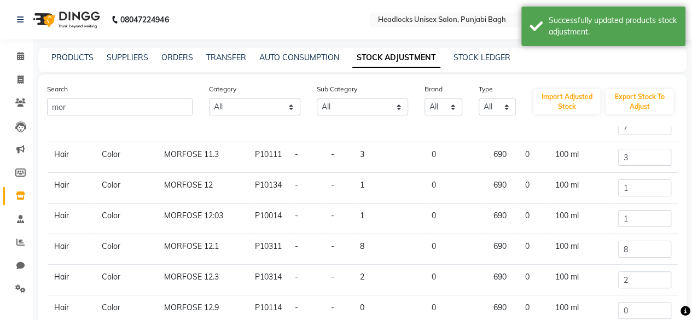
scroll to position [168, 0]
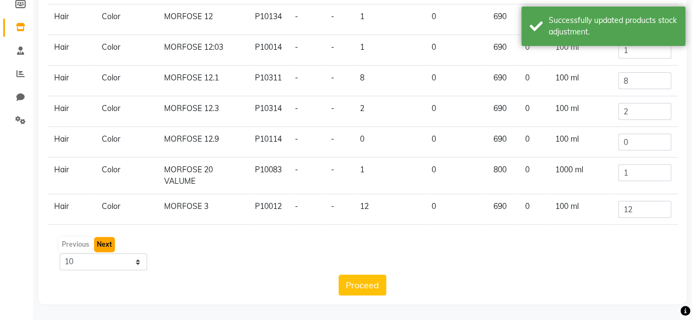
click at [105, 246] on button "Next" at bounding box center [104, 244] width 21 height 15
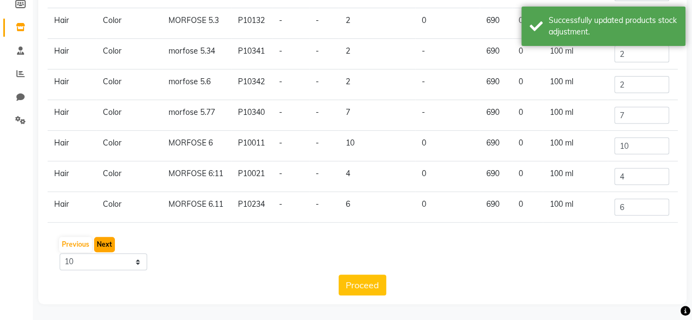
scroll to position [66, 0]
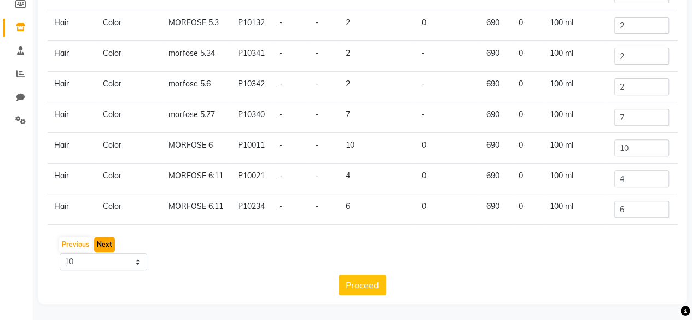
click at [105, 246] on button "Next" at bounding box center [104, 244] width 21 height 15
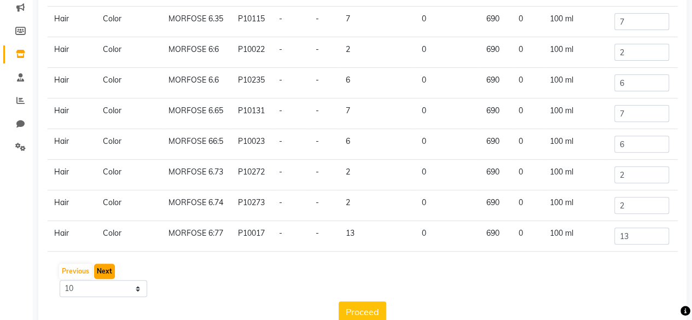
scroll to position [141, 0]
click at [103, 269] on button "Next" at bounding box center [104, 271] width 21 height 15
click at [619, 235] on input "2" at bounding box center [641, 236] width 55 height 17
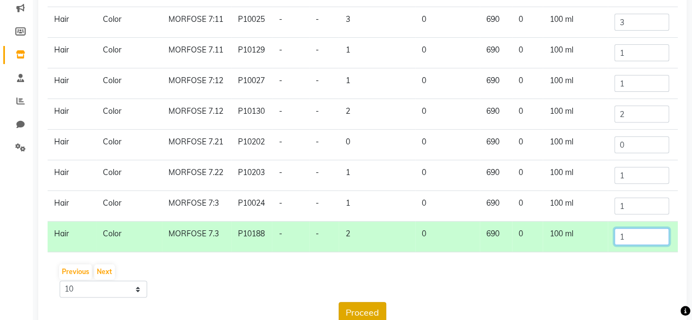
type input "1"
click at [362, 310] on button "Proceed" at bounding box center [363, 312] width 48 height 21
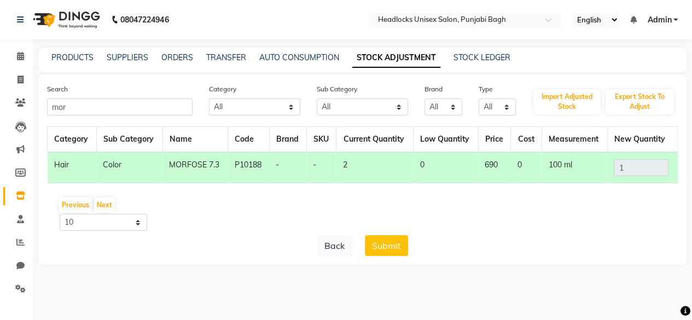
scroll to position [0, 0]
click at [385, 246] on button "Submit" at bounding box center [390, 245] width 43 height 21
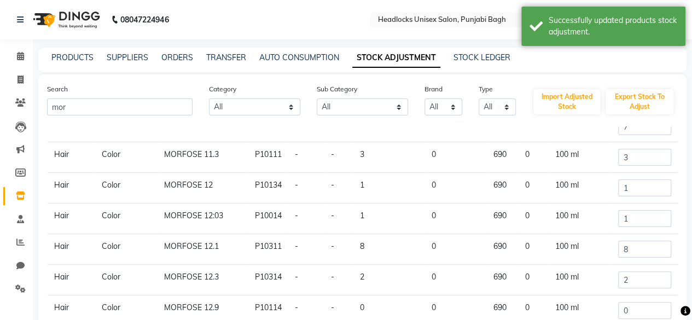
scroll to position [168, 0]
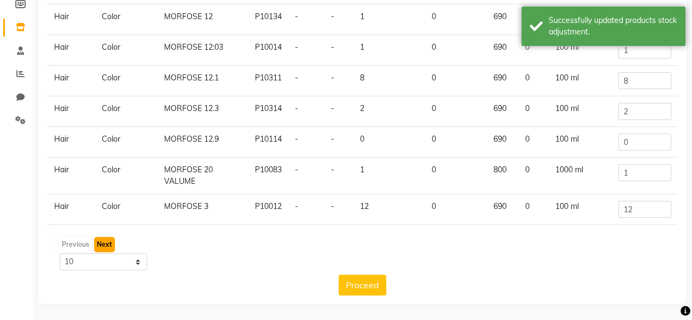
click at [102, 246] on button "Next" at bounding box center [104, 244] width 21 height 15
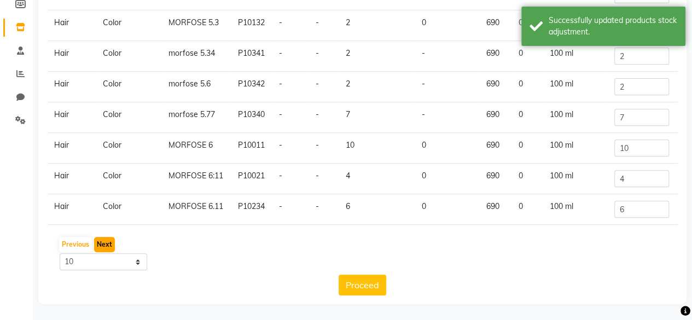
click at [102, 246] on button "Next" at bounding box center [104, 244] width 21 height 15
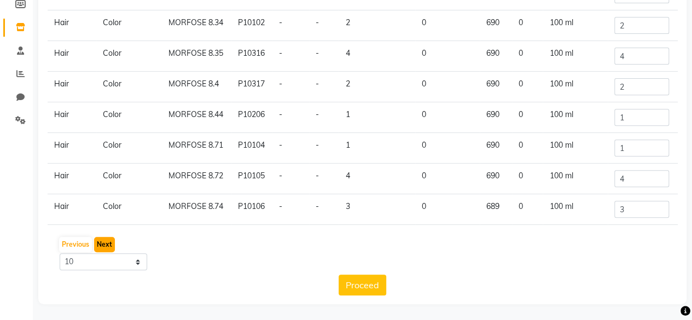
click at [102, 246] on button "Next" at bounding box center [104, 244] width 21 height 15
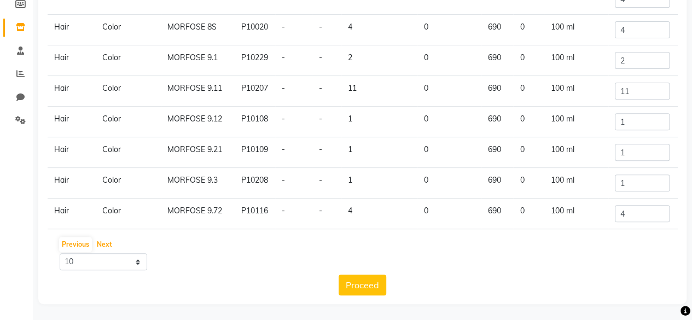
scroll to position [0, 0]
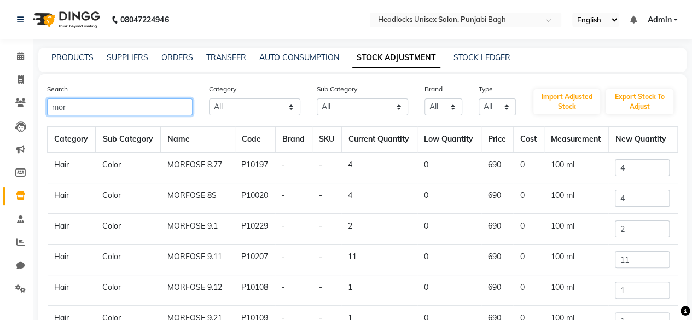
click at [80, 107] on input "mor" at bounding box center [119, 106] width 145 height 17
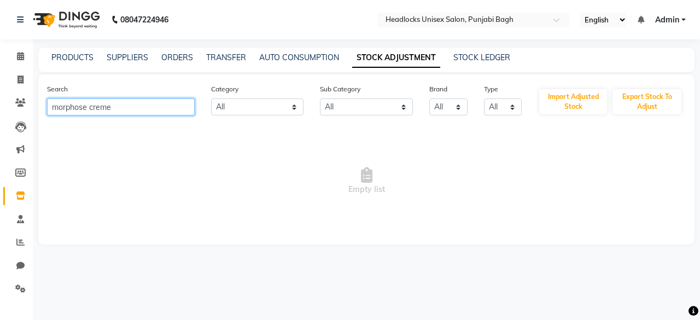
click at [113, 111] on input "morphose creme" at bounding box center [121, 106] width 148 height 17
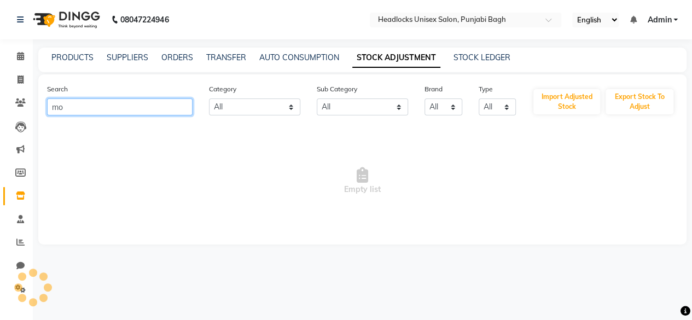
type input "m"
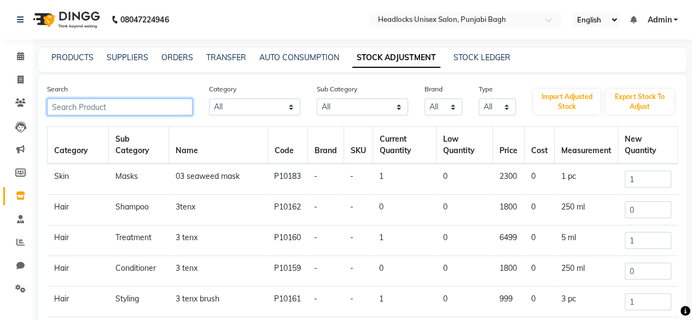
click at [97, 108] on input "text" at bounding box center [119, 106] width 145 height 17
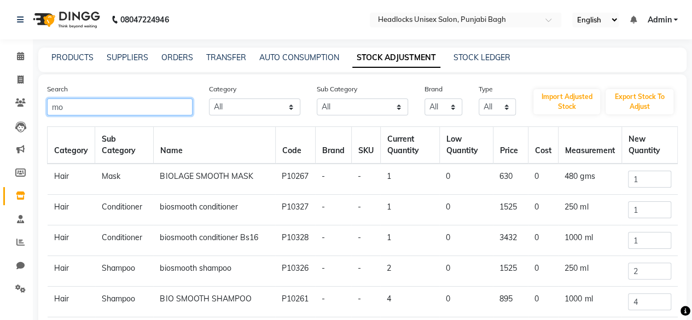
type input "mor"
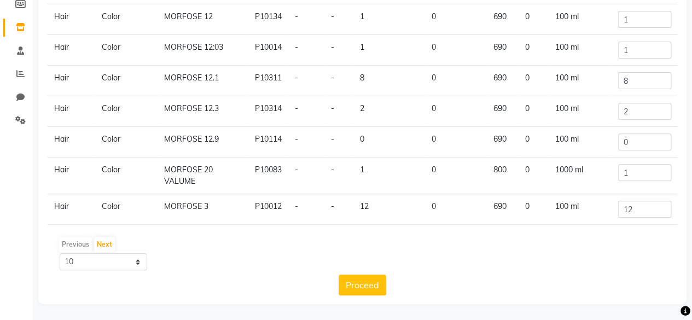
scroll to position [167, 0]
click at [107, 243] on button "Next" at bounding box center [104, 245] width 21 height 15
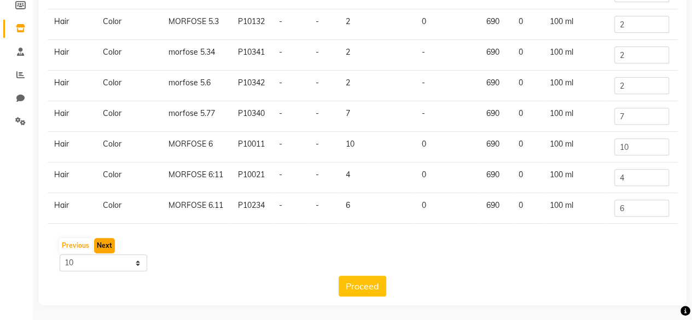
scroll to position [66, 0]
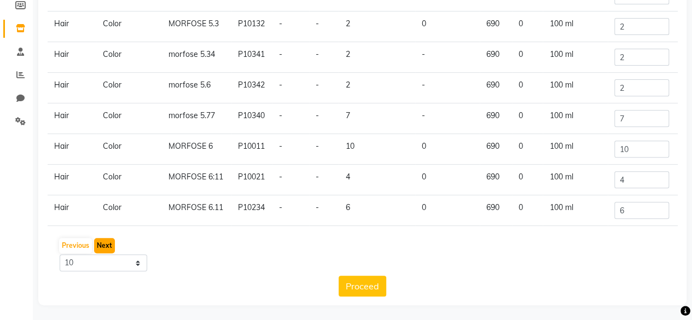
click at [107, 243] on button "Next" at bounding box center [104, 245] width 21 height 15
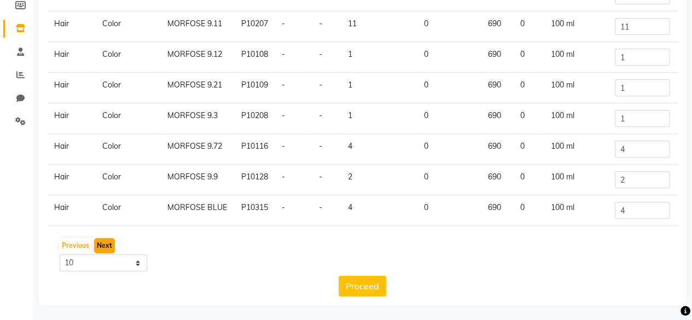
click at [107, 243] on button "Next" at bounding box center [104, 245] width 21 height 15
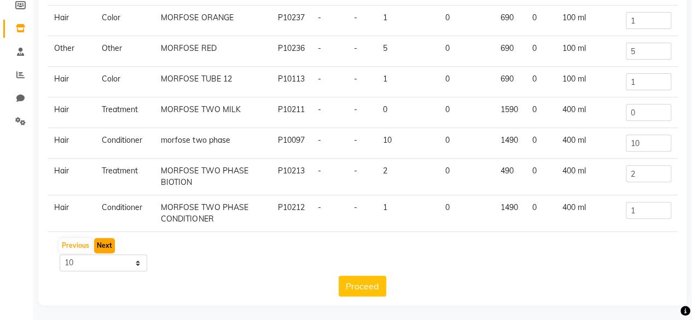
click at [107, 243] on button "Next" at bounding box center [104, 245] width 21 height 15
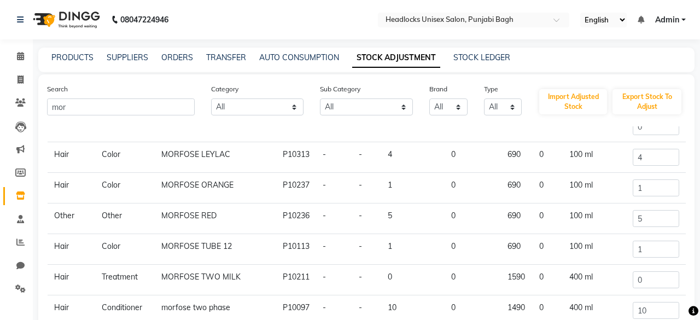
scroll to position [0, 0]
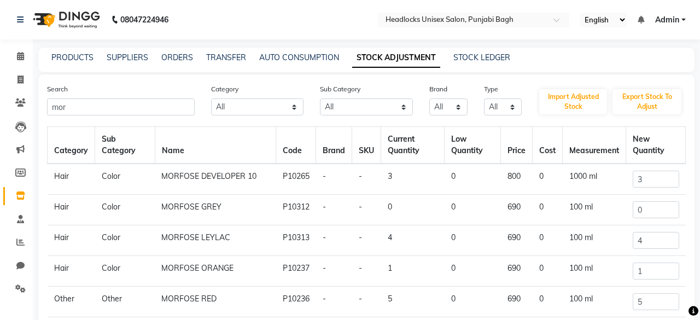
click at [107, 243] on main "PRODUCTS SUPPLIERS ORDERS TRANSFER AUTO CONSUMPTION STOCK ADJUSTMENT STOCK LEDG…" at bounding box center [366, 268] width 667 height 441
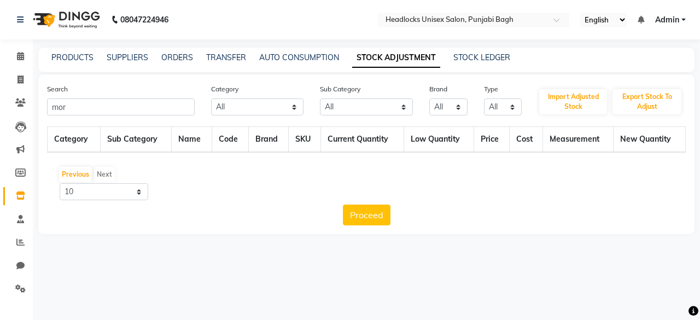
click at [107, 243] on main "PRODUCTS SUPPLIERS ORDERS TRANSFER AUTO CONSUMPTION STOCK ADJUSTMENT STOCK LEDG…" at bounding box center [366, 149] width 667 height 203
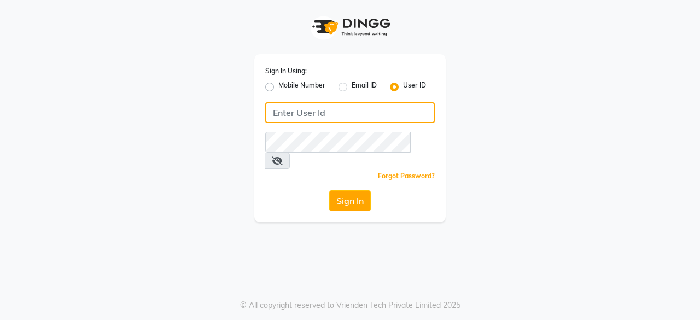
click at [306, 115] on input "Username" at bounding box center [350, 112] width 170 height 21
type input "headlockspb"
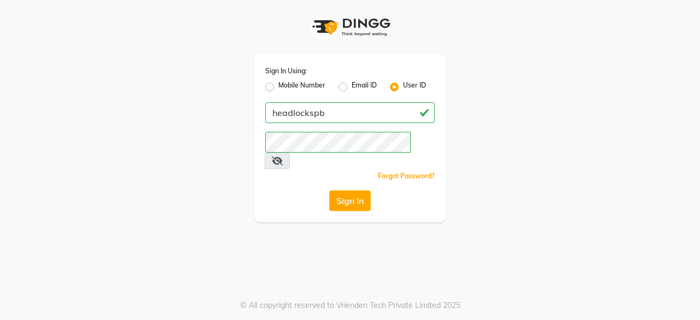
click at [300, 170] on div "Forgot Password?" at bounding box center [350, 175] width 170 height 11
click at [332, 190] on button "Sign In" at bounding box center [350, 200] width 42 height 21
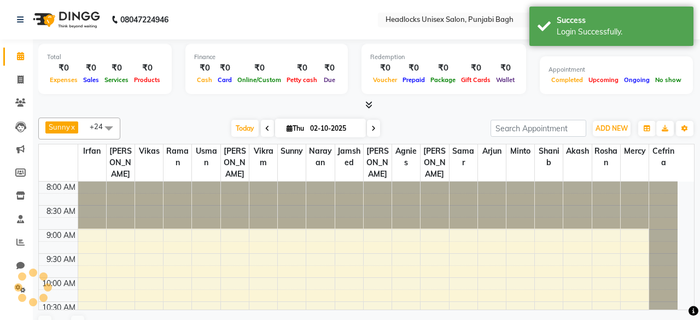
select select "en"
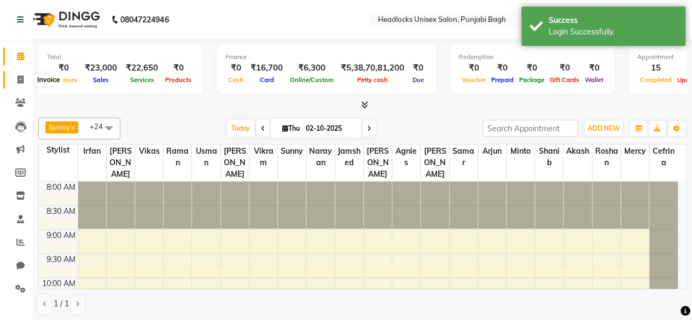
click at [21, 78] on icon at bounding box center [20, 79] width 6 height 8
select select "7719"
select select "service"
